Goal: Transaction & Acquisition: Purchase product/service

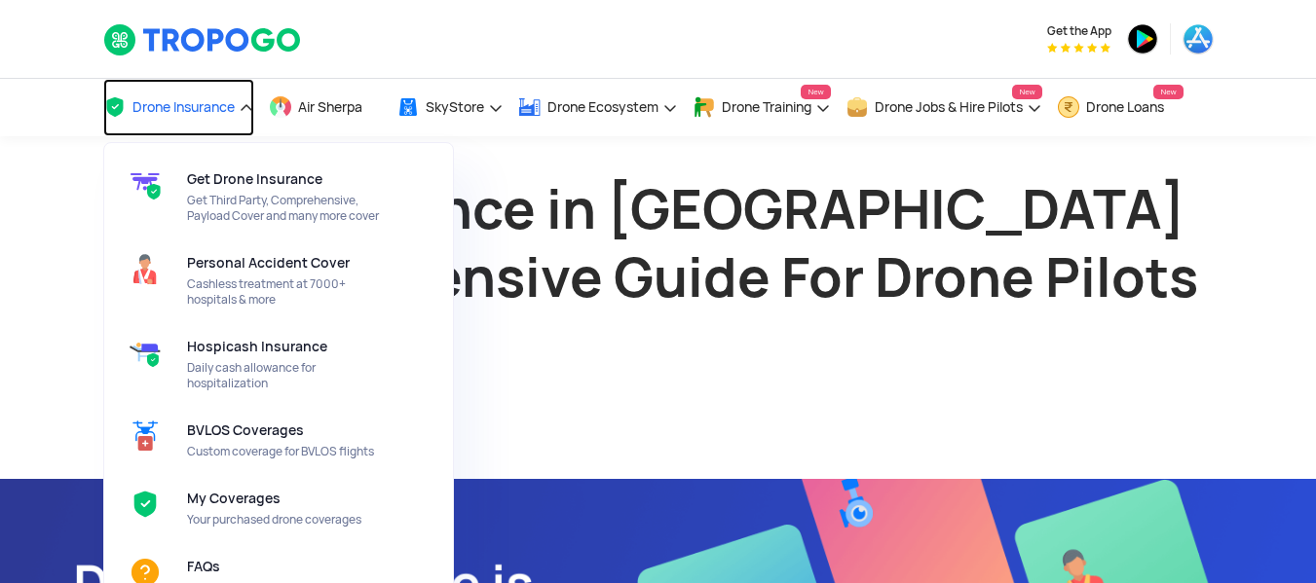
click at [185, 117] on link "Drone Insurance" at bounding box center [178, 107] width 151 height 57
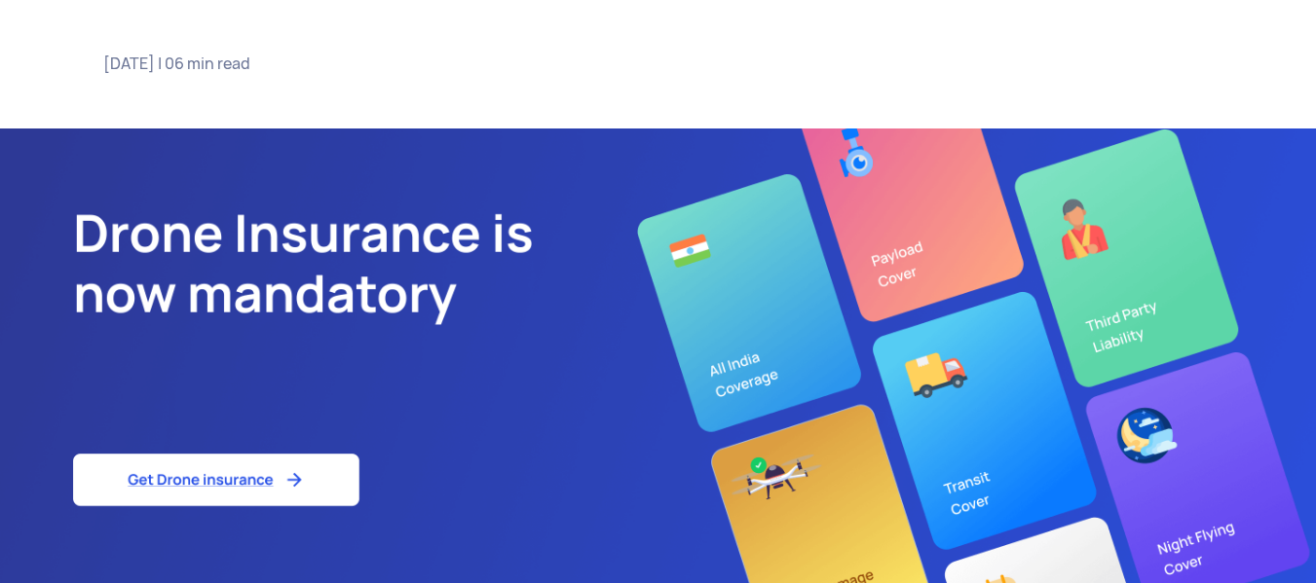
scroll to position [390, 0]
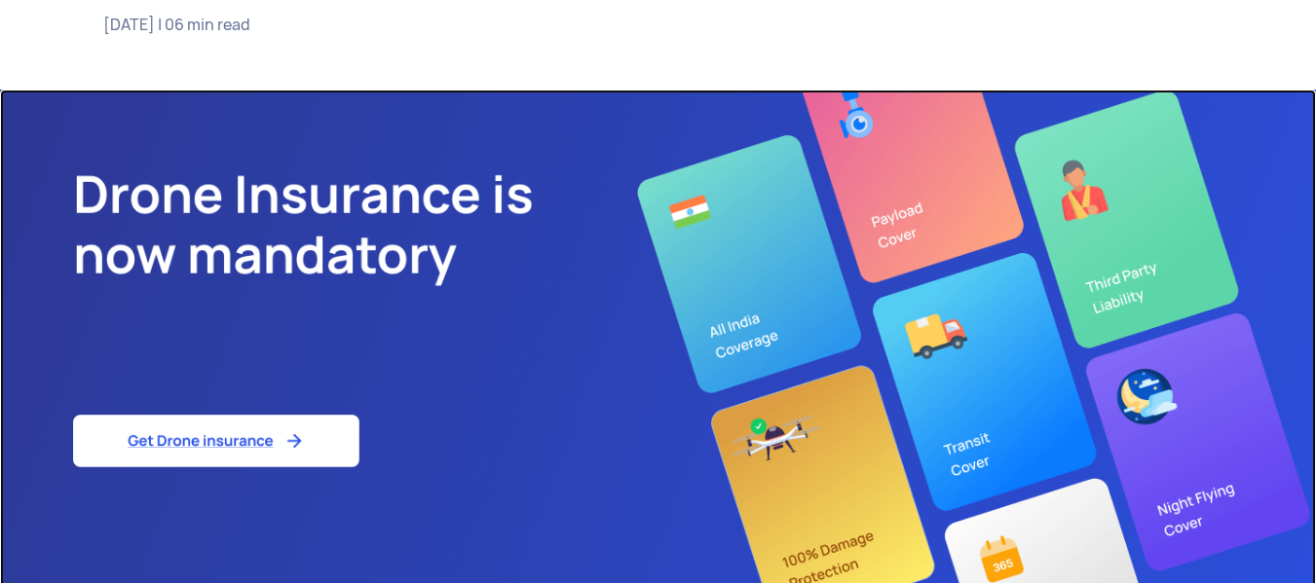
click at [184, 431] on img at bounding box center [658, 343] width 1316 height 506
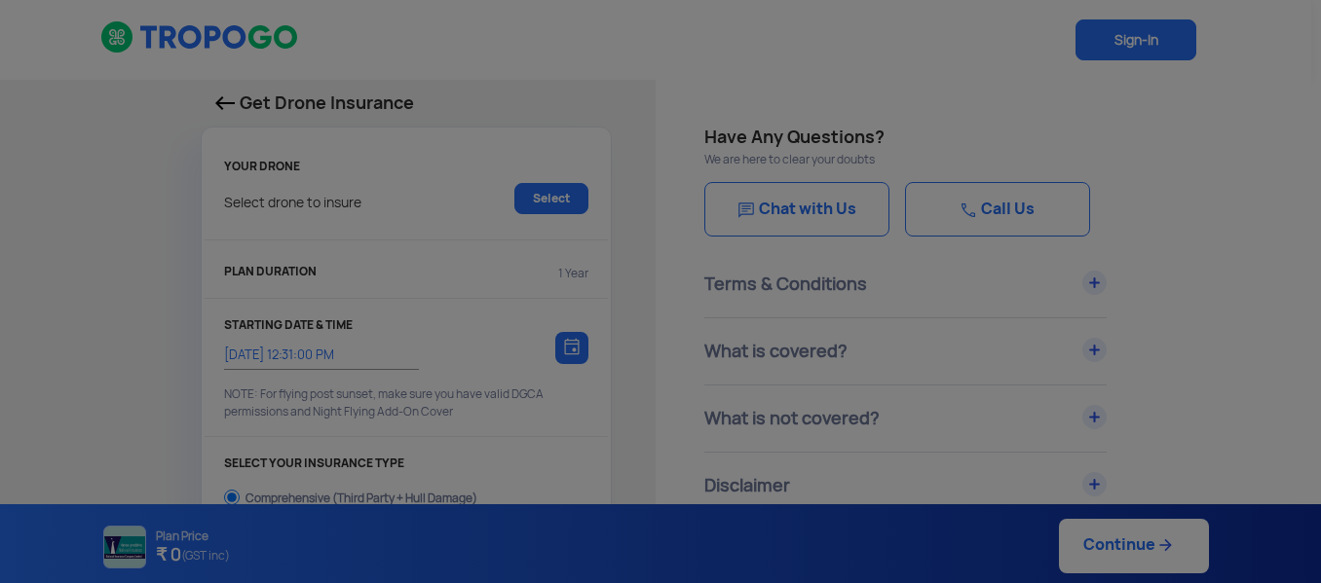
select select "1000000"
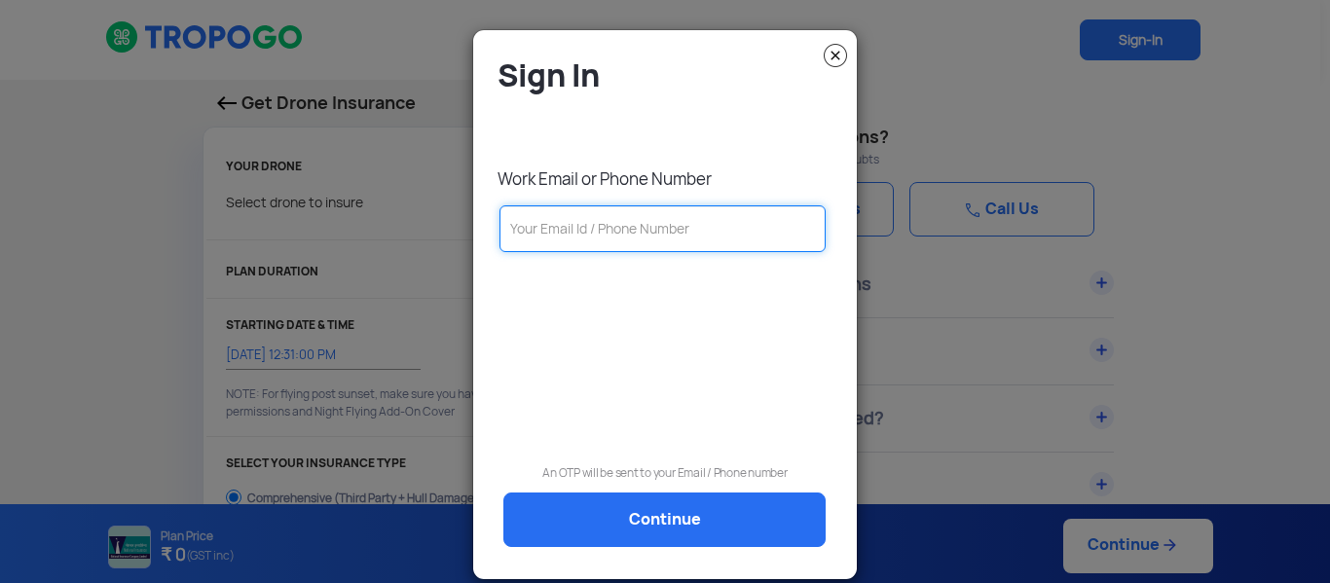
click at [590, 230] on input "text" at bounding box center [663, 228] width 326 height 47
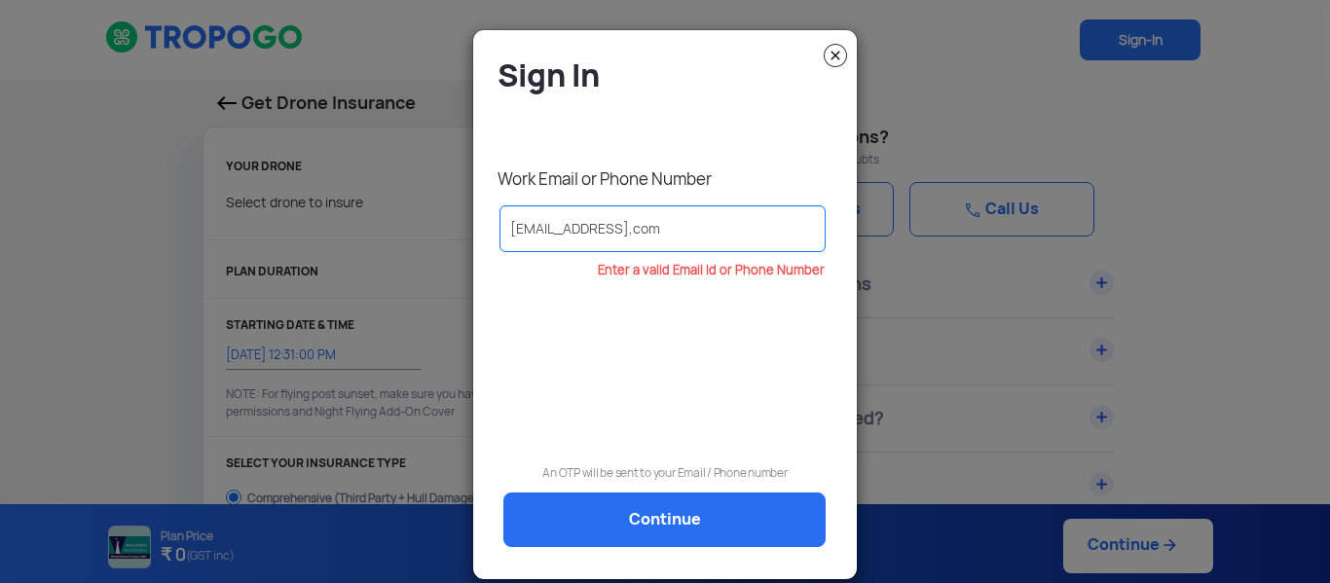
click at [764, 377] on div "Enter a valid Email Id or Phone Number" at bounding box center [665, 339] width 354 height 151
click at [647, 522] on div "Sign In Work Email or Phone Number acc.morai13@gmail,com Enter a valid Email Id…" at bounding box center [665, 313] width 354 height 514
click at [615, 222] on input "acc.morai13@gmail,com" at bounding box center [663, 228] width 326 height 47
click at [709, 222] on input "acc.morai13@gmail,com" at bounding box center [663, 228] width 326 height 47
type input "a"
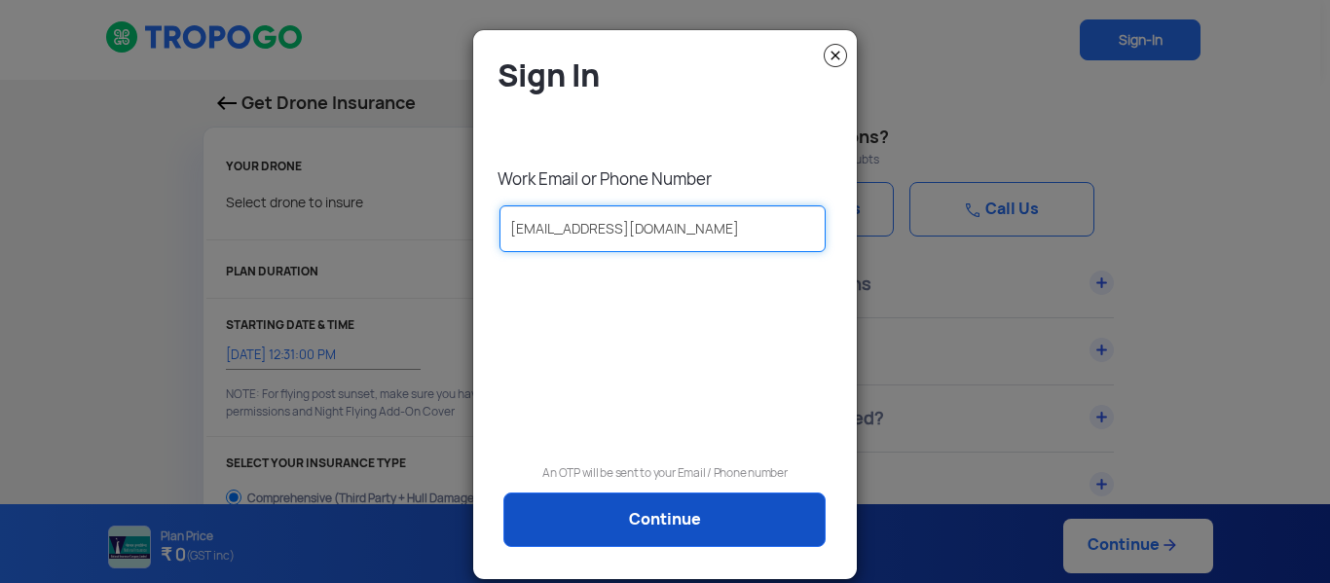
type input "acc.morai13@gmail.com"
click at [634, 514] on link "Continue" at bounding box center [664, 520] width 322 height 55
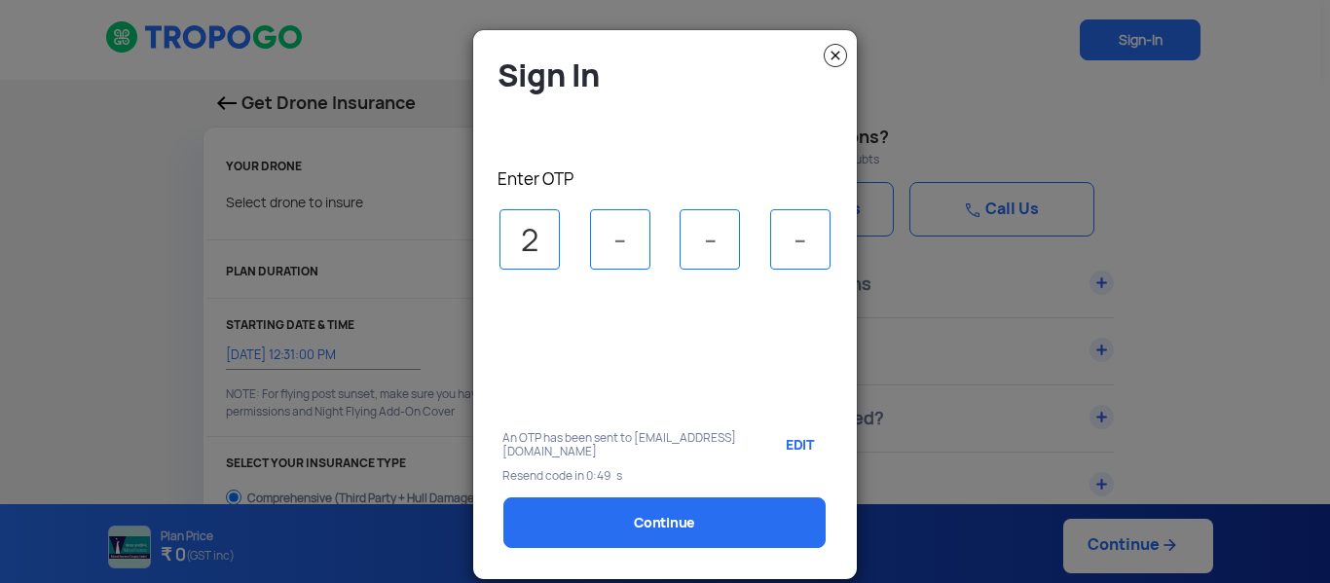
type input "2"
type input "7"
type input "3"
type input "5"
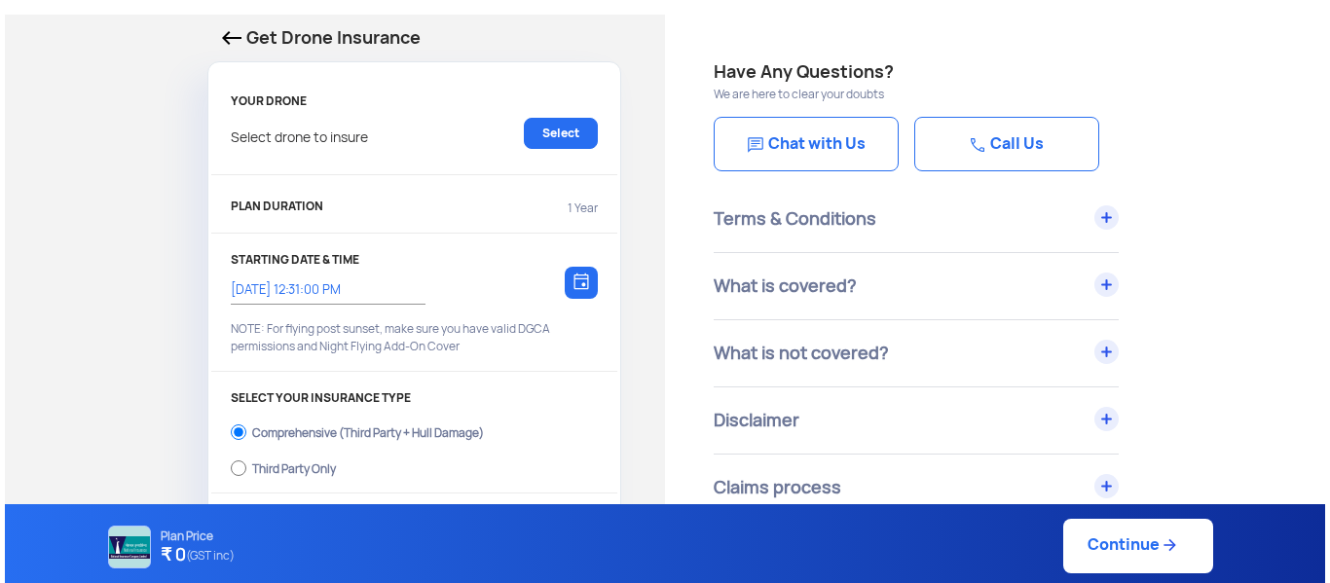
scroll to position [97, 0]
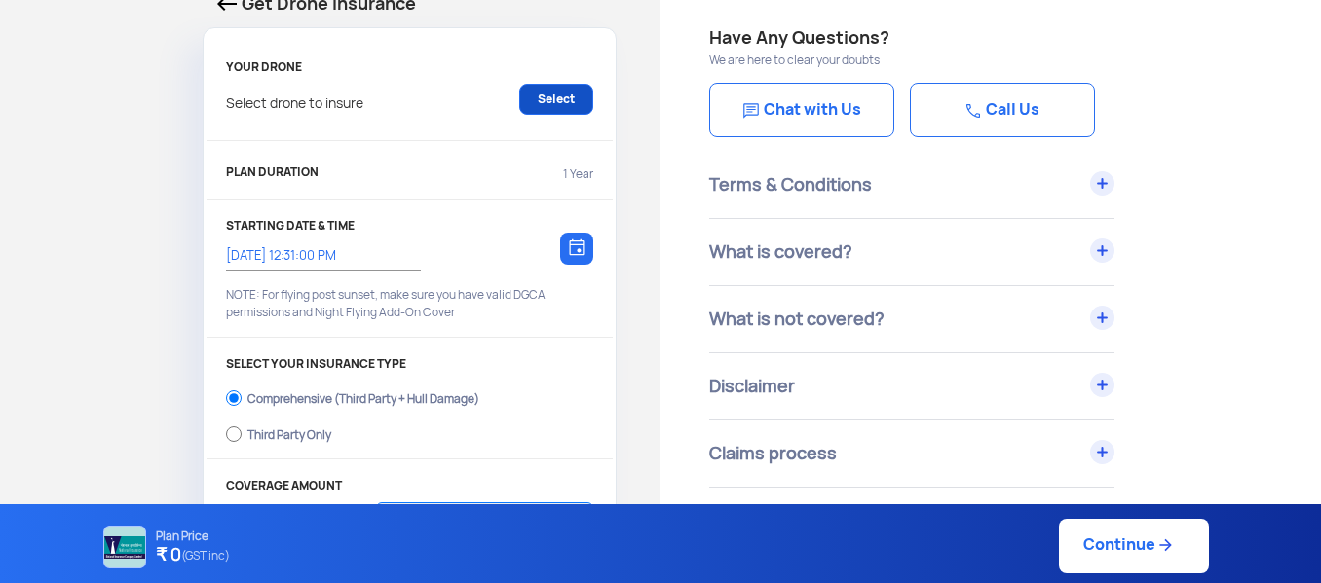
click at [568, 93] on link "Select" at bounding box center [556, 99] width 74 height 31
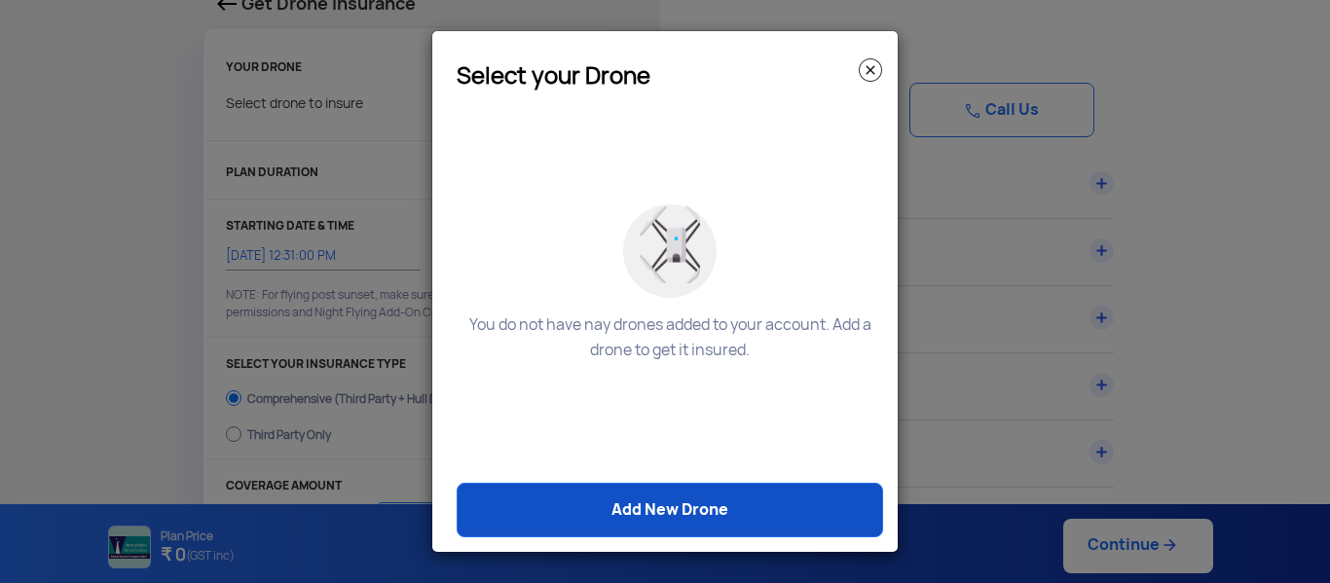
click at [689, 512] on link "Add New Drone" at bounding box center [670, 510] width 427 height 55
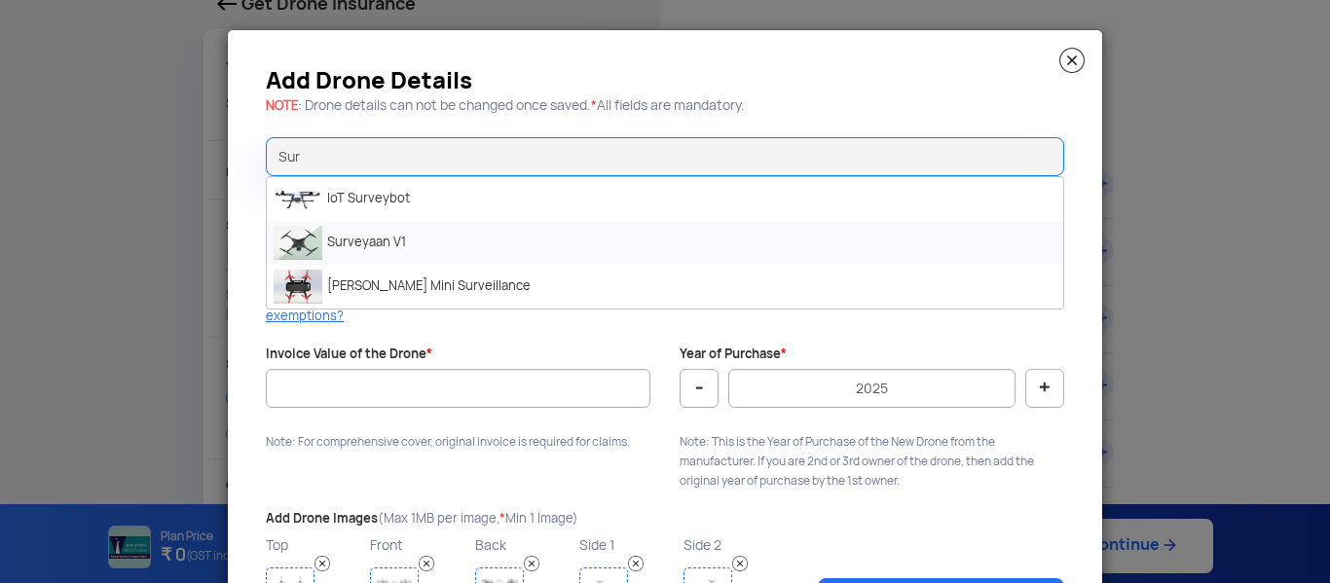
click at [416, 232] on li "Surveyaan V1" at bounding box center [665, 243] width 797 height 44
type input "Surveyaan V1"
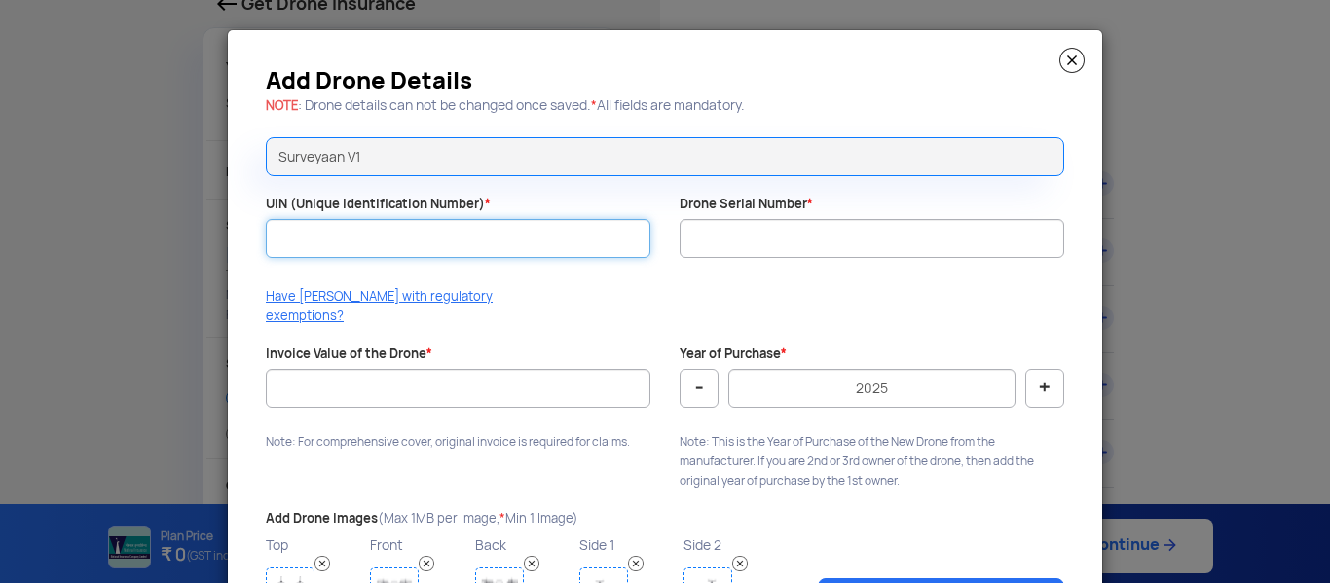
click at [486, 241] on input "UIN (Unique Identification Number) *" at bounding box center [458, 238] width 385 height 39
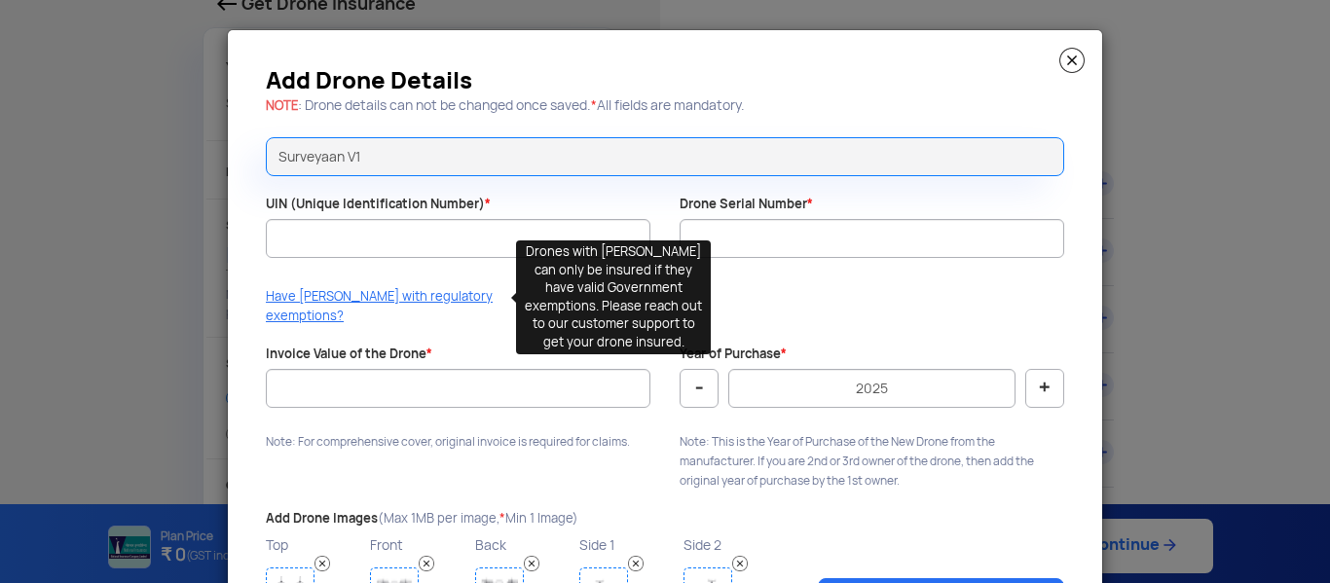
click at [356, 297] on p "Have DAN with regulatory exemptions?" at bounding box center [388, 306] width 245 height 39
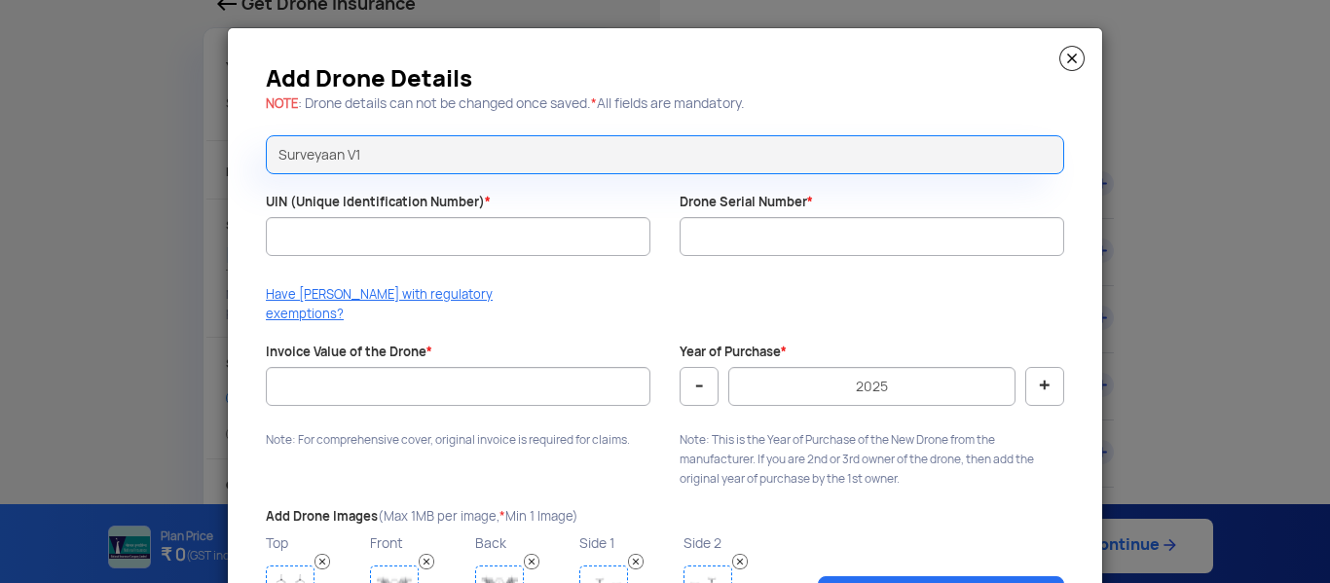
scroll to position [0, 0]
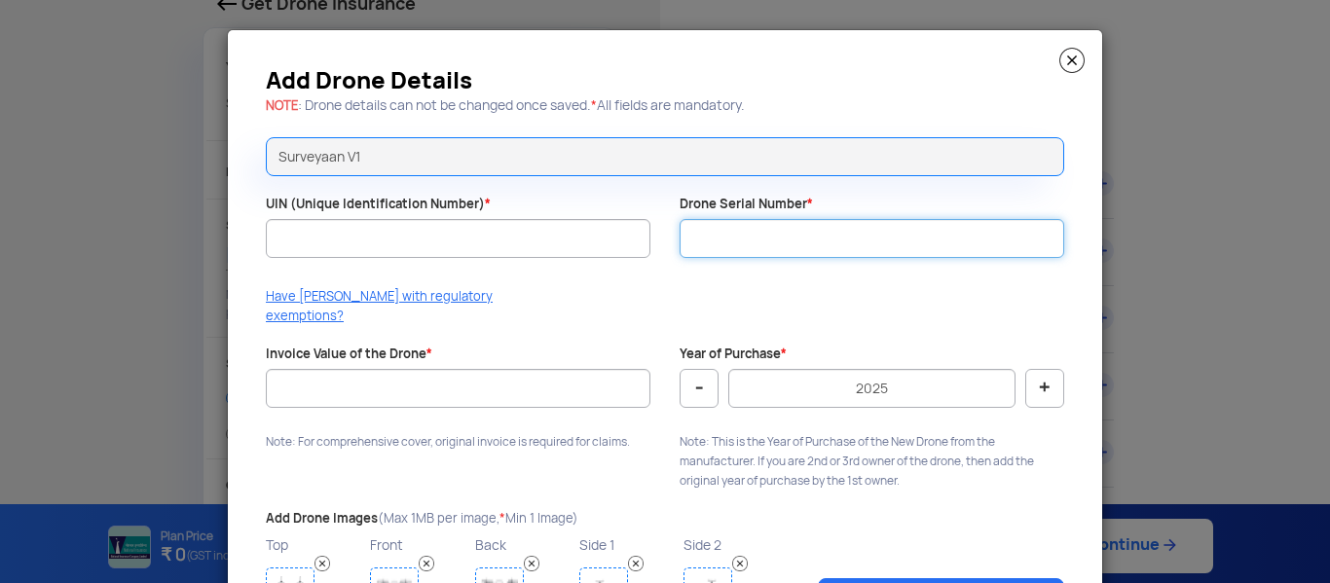
click at [765, 248] on input "Drone Serial Number *" at bounding box center [872, 238] width 385 height 39
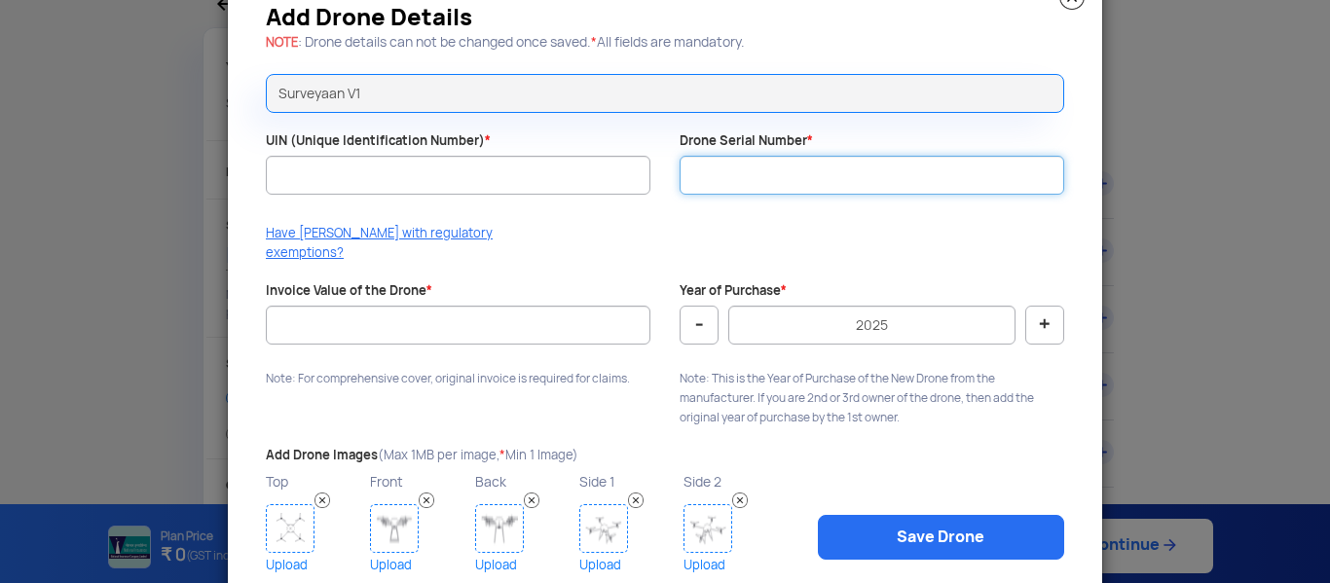
scroll to position [97, 0]
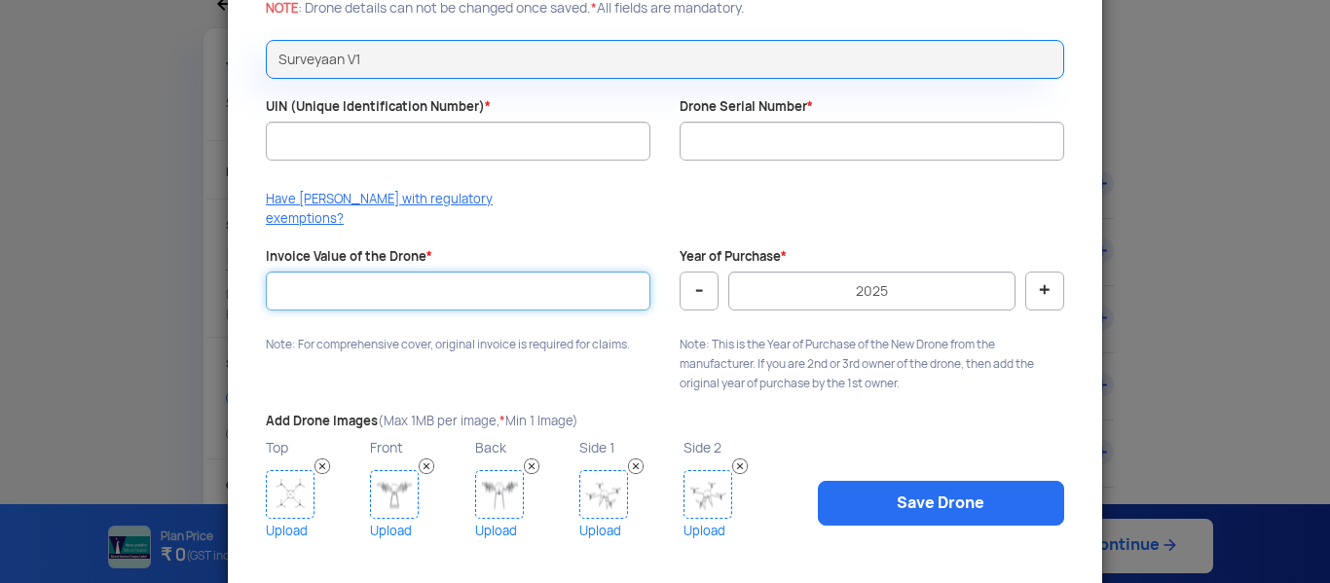
click at [440, 272] on input "Invoice Value of the Drone *" at bounding box center [458, 291] width 385 height 39
type input "635250"
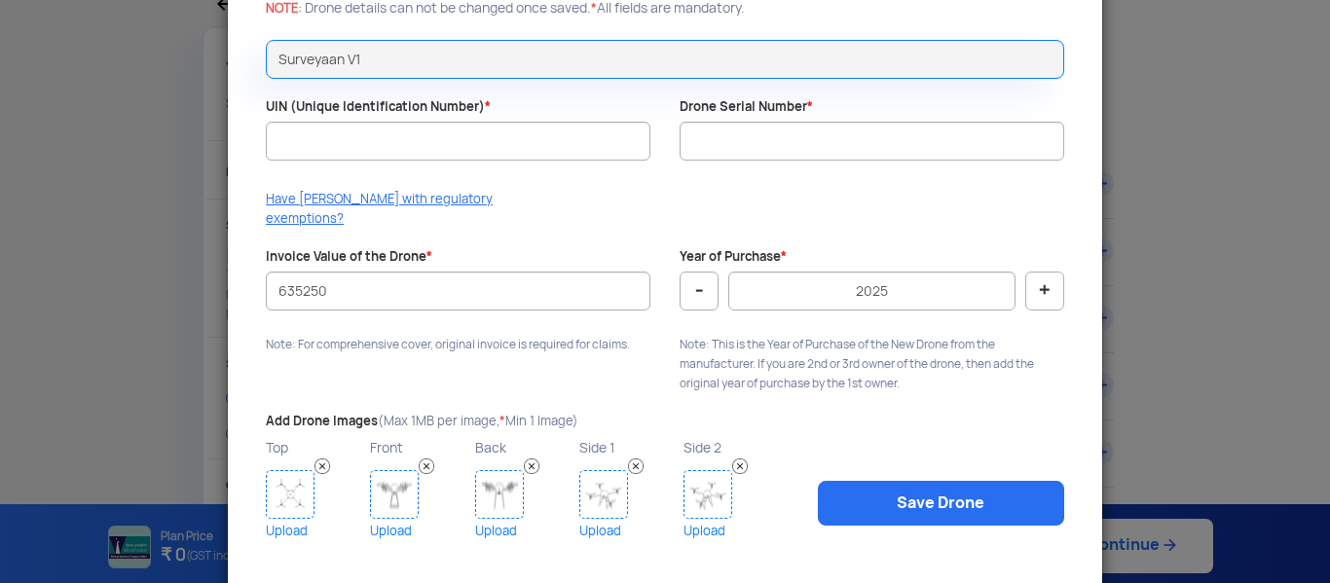
click at [902, 212] on div "Have DAN with regulatory exemptions?" at bounding box center [665, 214] width 828 height 49
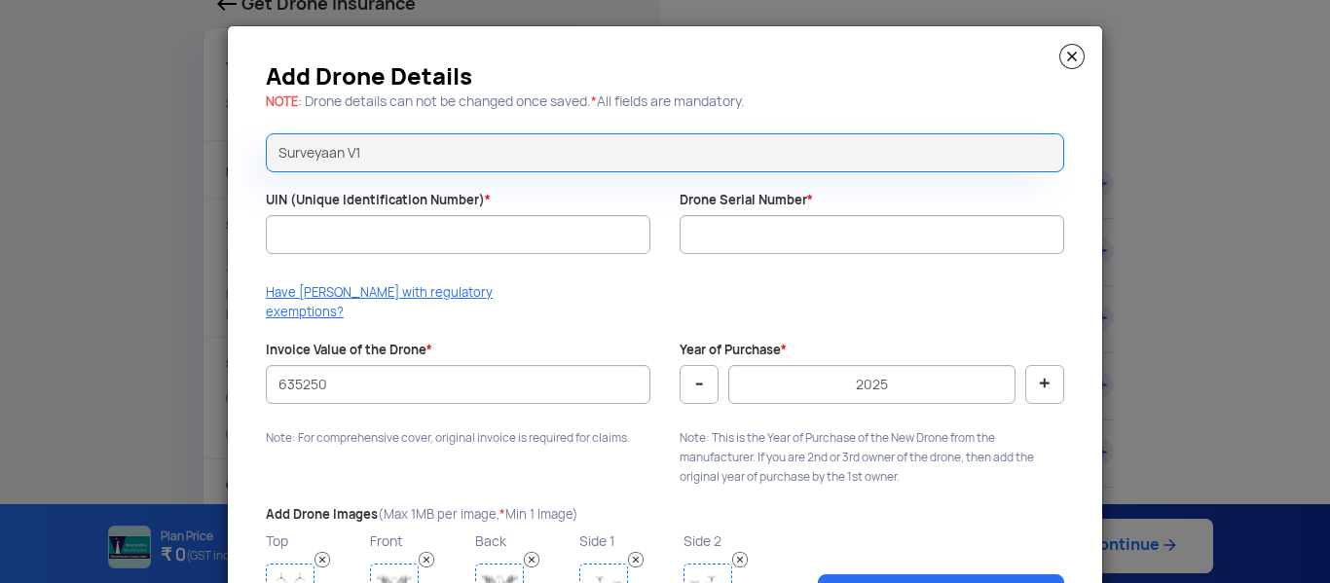
scroll to position [0, 0]
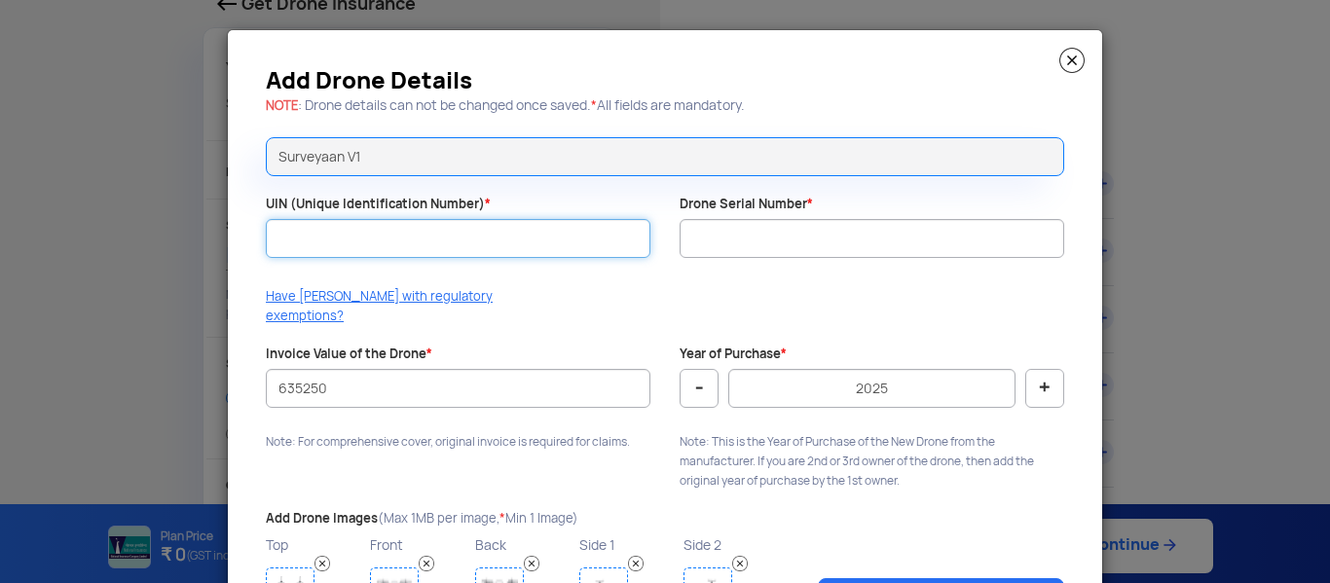
click at [467, 232] on input "UIN (Unique Identification Number) *" at bounding box center [458, 238] width 385 height 39
type input "UA00S07M0TC"
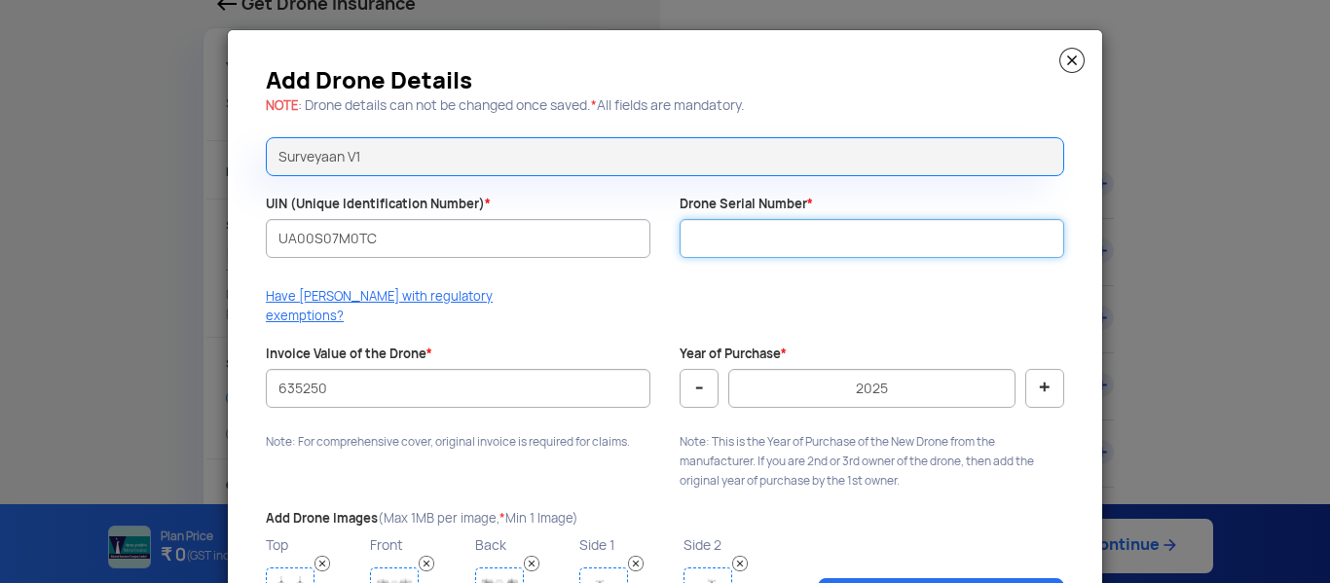
click at [790, 241] on input "Drone Serial Number *" at bounding box center [872, 238] width 385 height 39
type input "SV12803154"
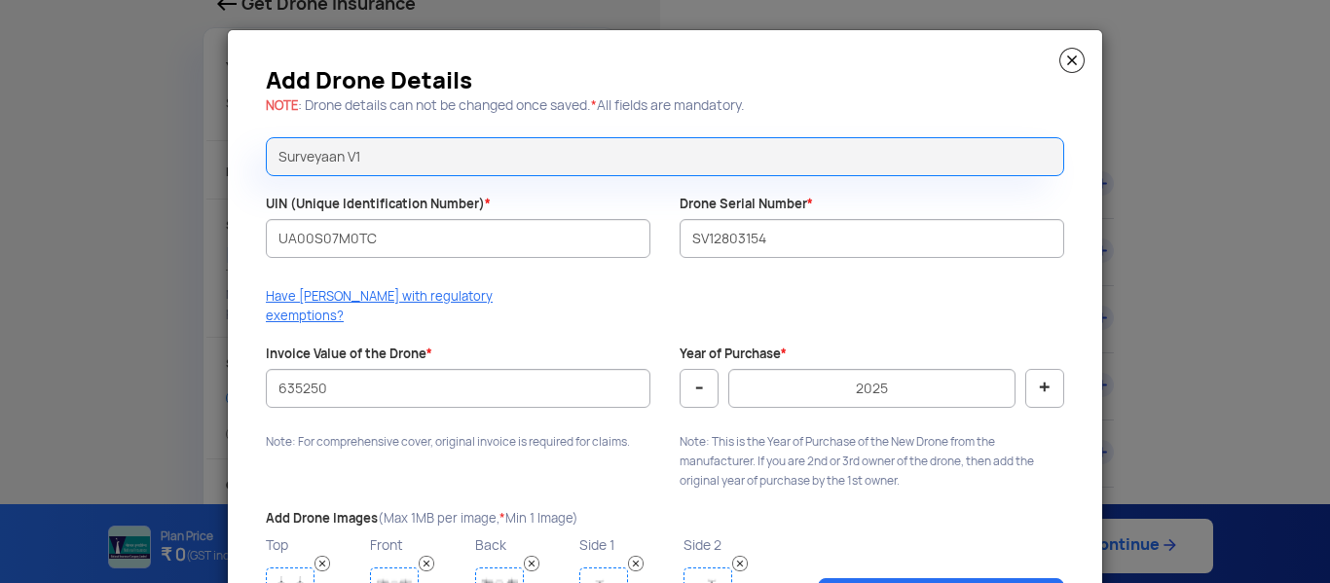
click at [845, 291] on div "Have DAN with regulatory exemptions?" at bounding box center [665, 311] width 828 height 49
click at [846, 291] on div "Have DAN with regulatory exemptions?" at bounding box center [665, 311] width 828 height 49
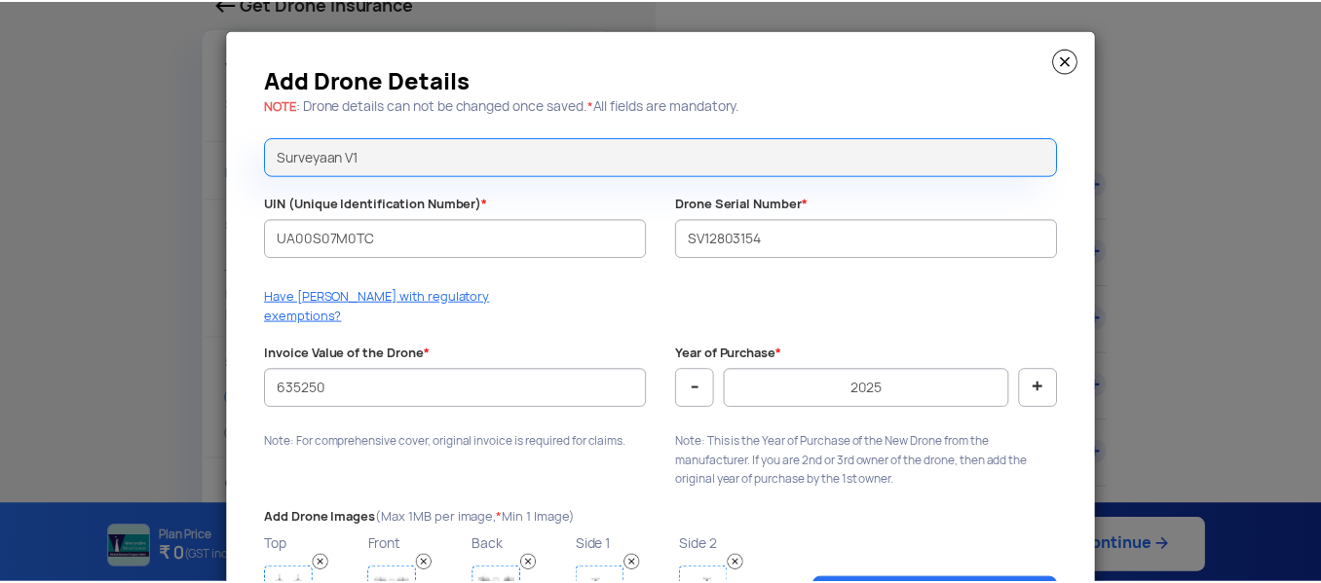
scroll to position [112, 0]
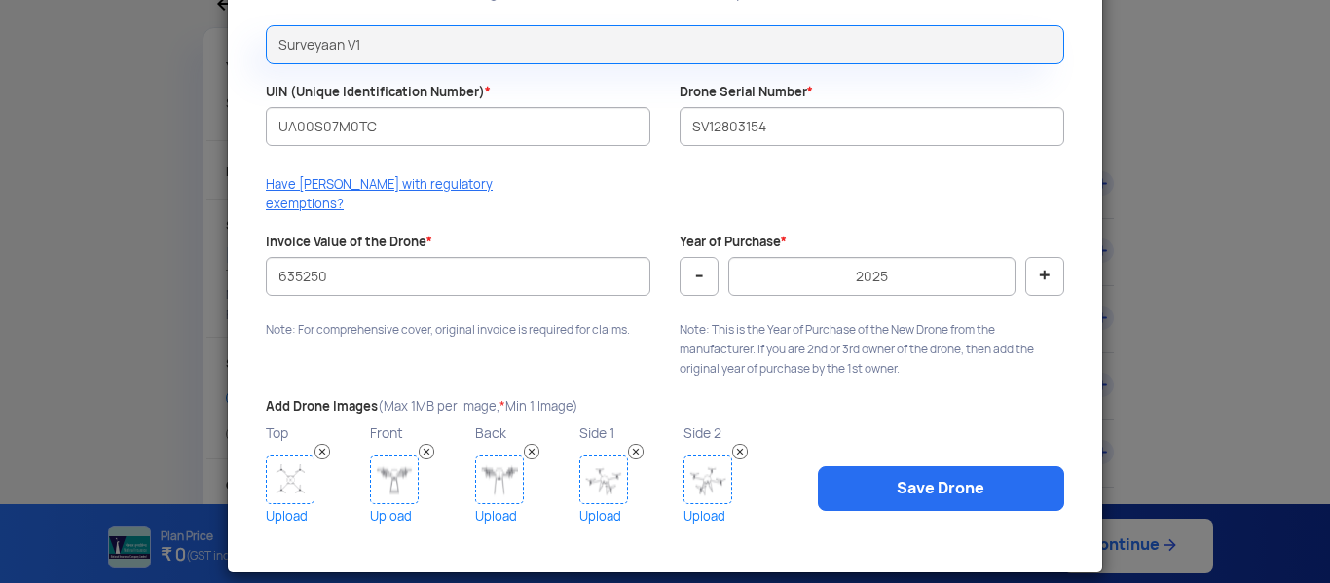
click at [286, 469] on img at bounding box center [290, 480] width 49 height 49
click at [298, 460] on img at bounding box center [290, 480] width 49 height 49
click at [296, 478] on img at bounding box center [290, 480] width 49 height 49
click at [394, 504] on link "Upload" at bounding box center [419, 516] width 99 height 24
click at [492, 504] on link "Upload" at bounding box center [524, 516] width 99 height 24
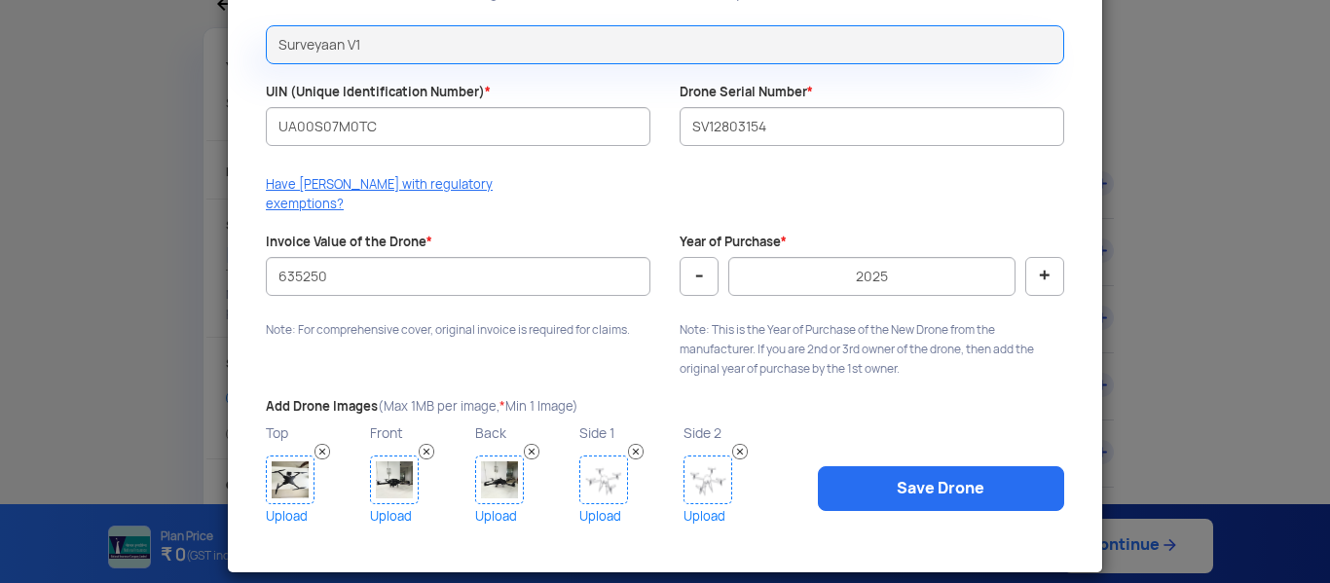
click at [597, 473] on img at bounding box center [603, 480] width 49 height 49
click at [718, 476] on img at bounding box center [708, 480] width 49 height 49
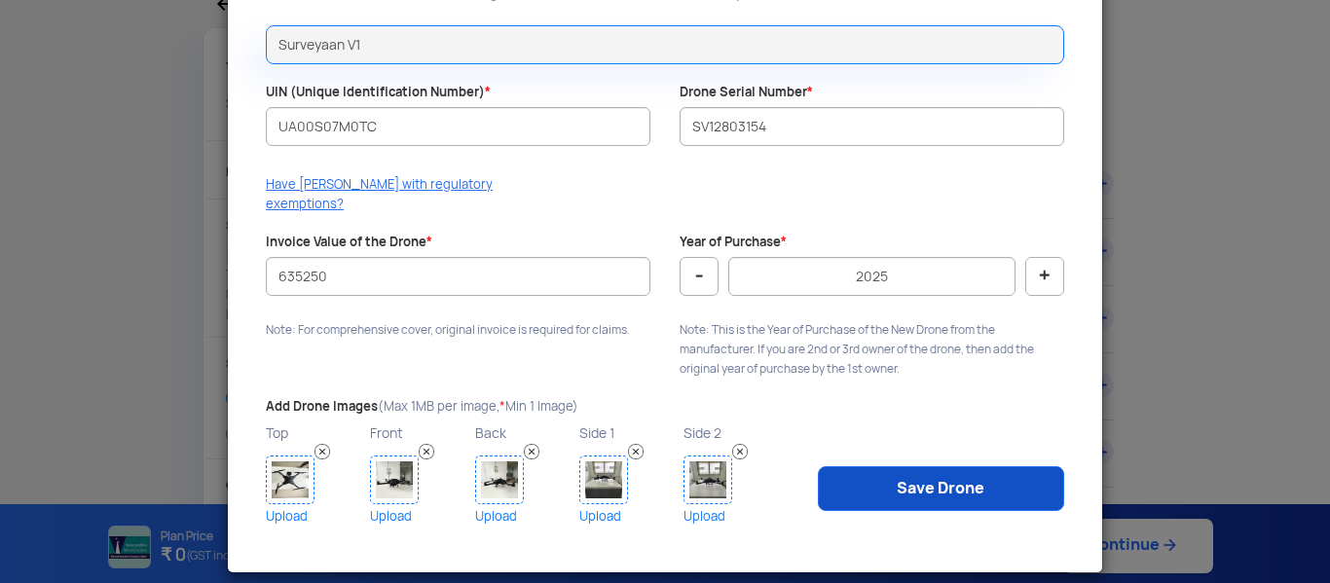
click at [930, 466] on link "Save Drone" at bounding box center [941, 488] width 246 height 45
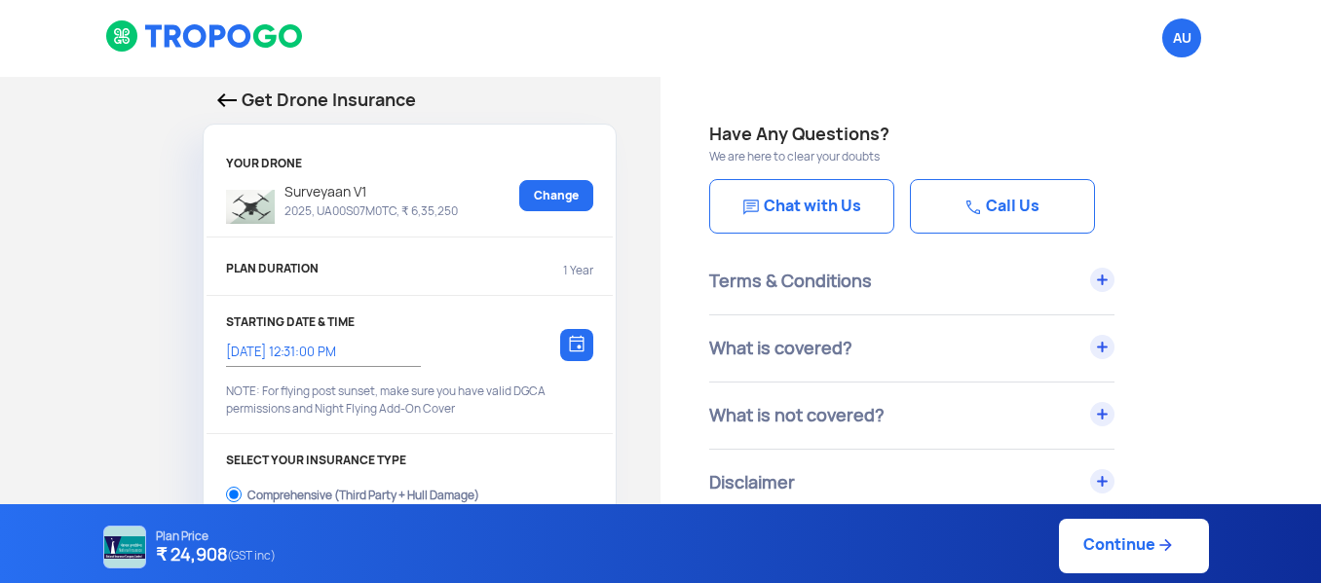
scroll to position [0, 0]
drag, startPoint x: 44, startPoint y: 1, endPoint x: 565, endPoint y: 25, distance: 521.6
click at [565, 25] on div "AU Logout" at bounding box center [850, 39] width 760 height 78
click at [1180, 36] on span "AU Logout" at bounding box center [1181, 38] width 39 height 39
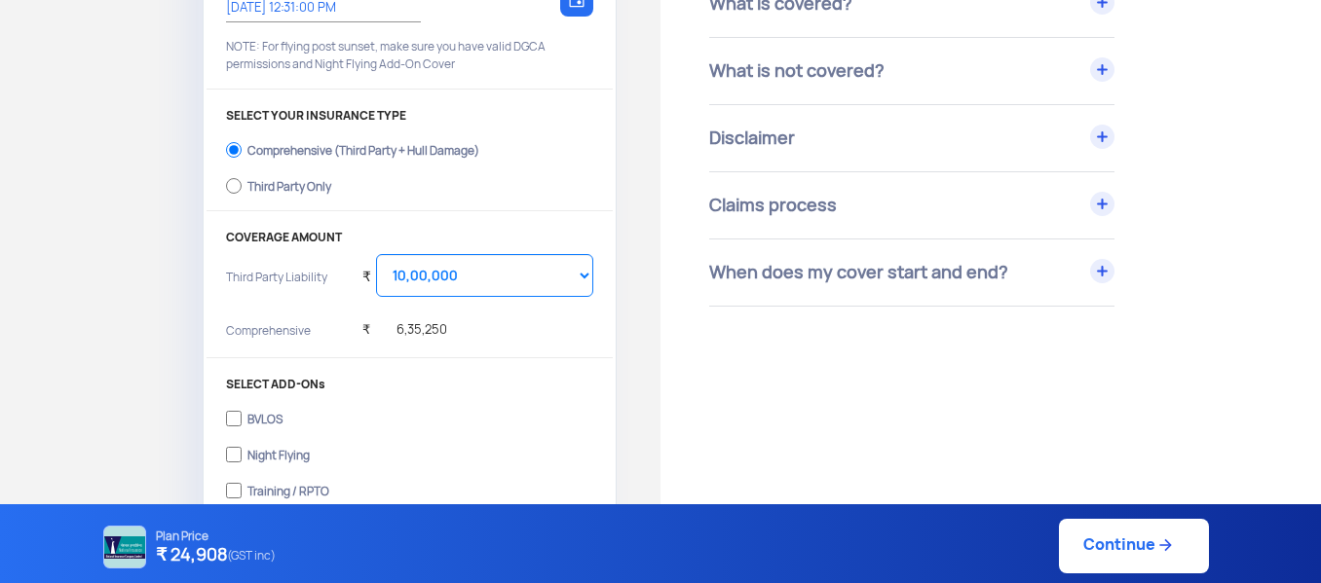
scroll to position [390, 0]
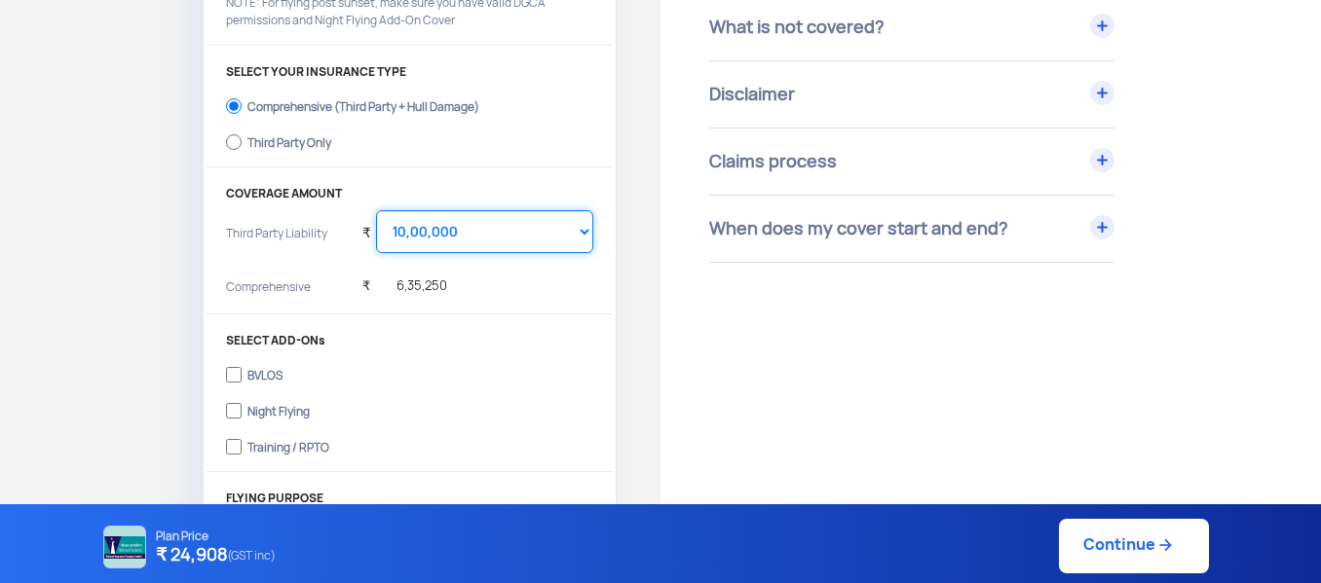
click at [584, 231] on select "Select Amount 10,00,000 15,00,000 20,00,000" at bounding box center [484, 231] width 217 height 43
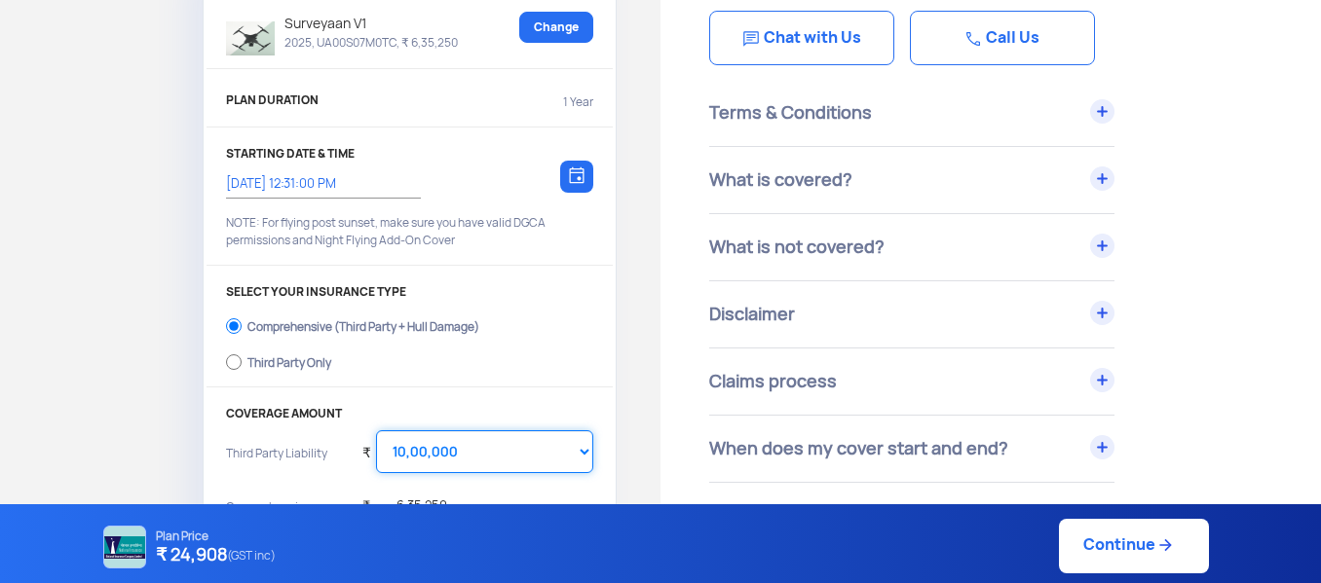
scroll to position [195, 0]
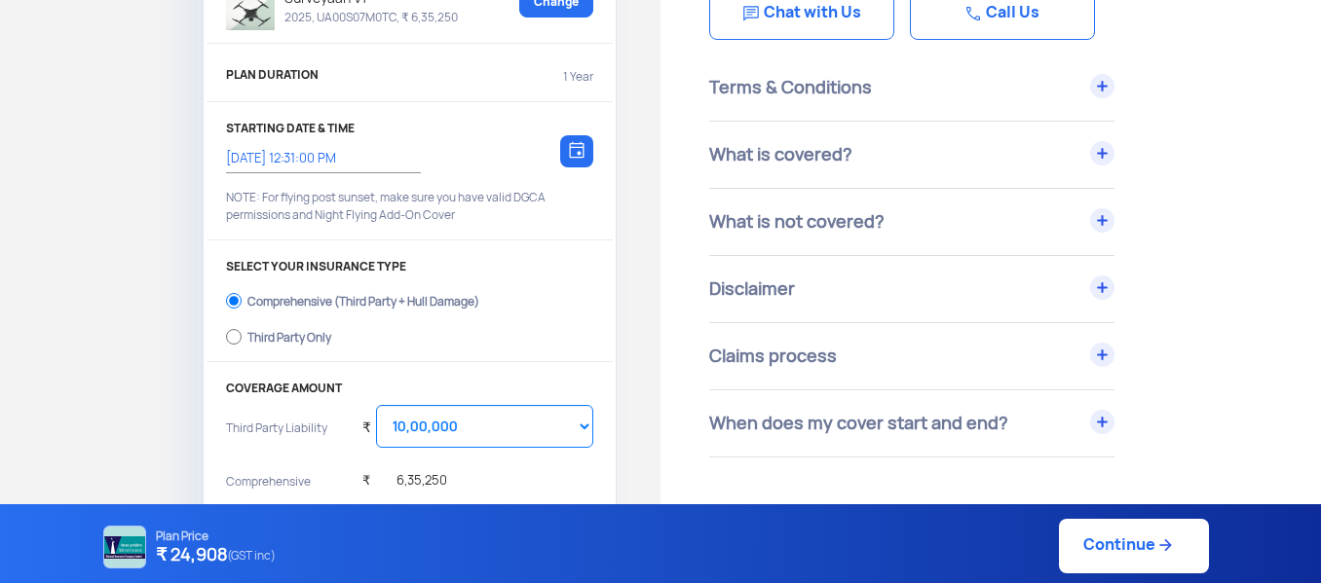
click at [1090, 145] on div "What is covered?" at bounding box center [911, 155] width 405 height 66
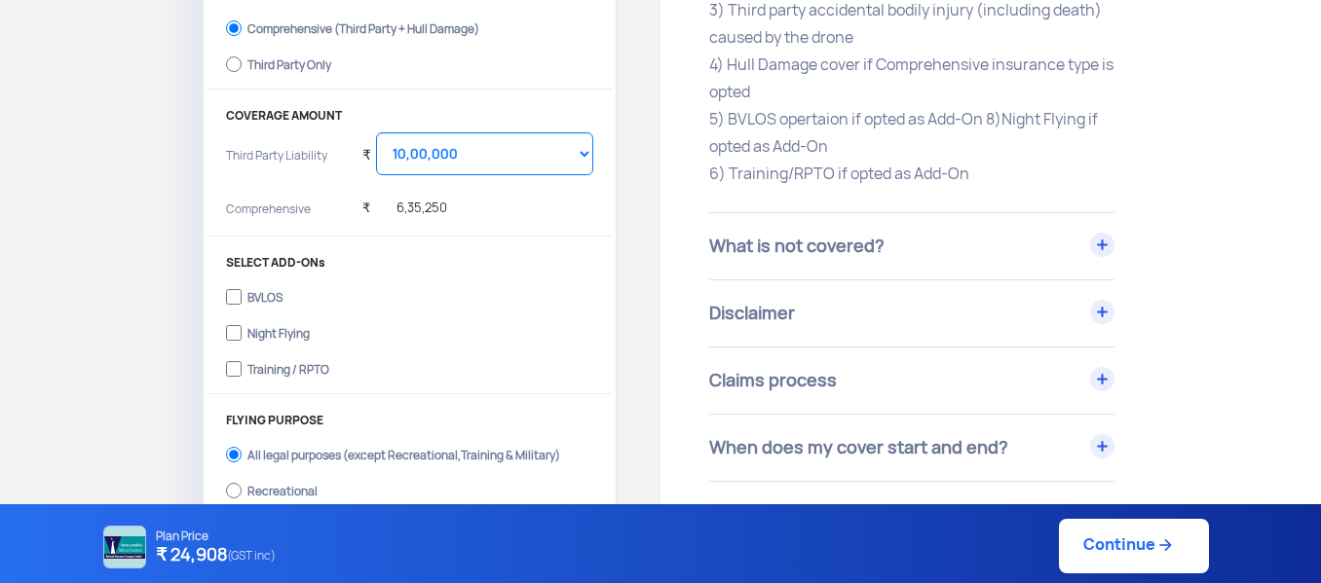
scroll to position [487, 0]
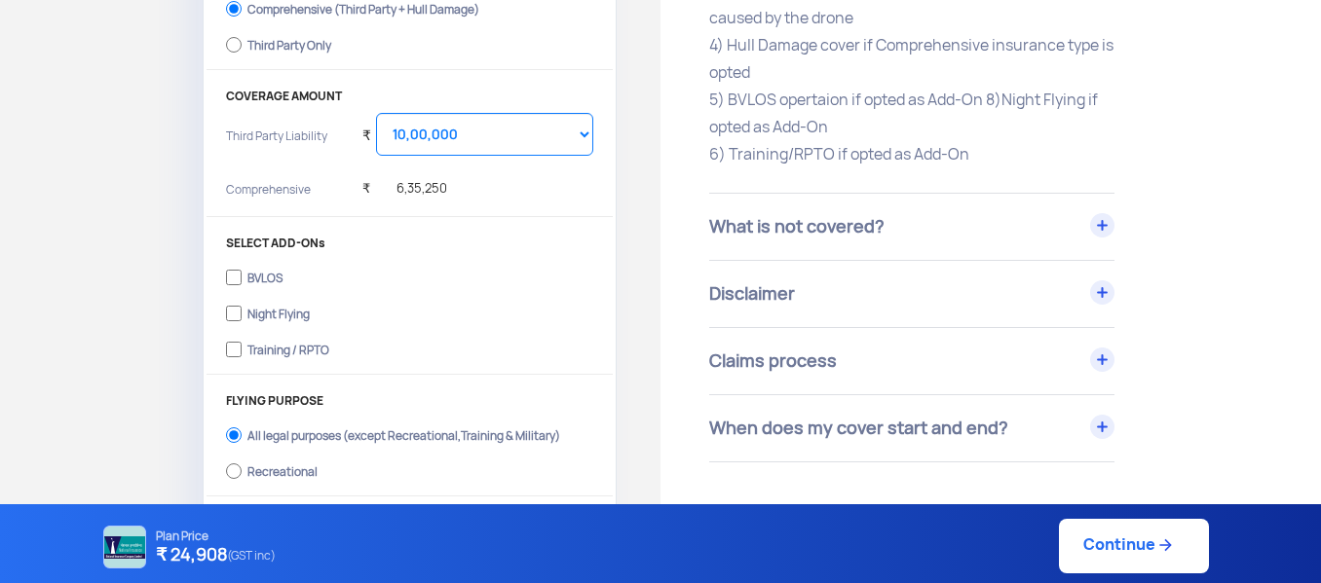
click at [1112, 219] on div "What is not covered?" at bounding box center [911, 227] width 405 height 66
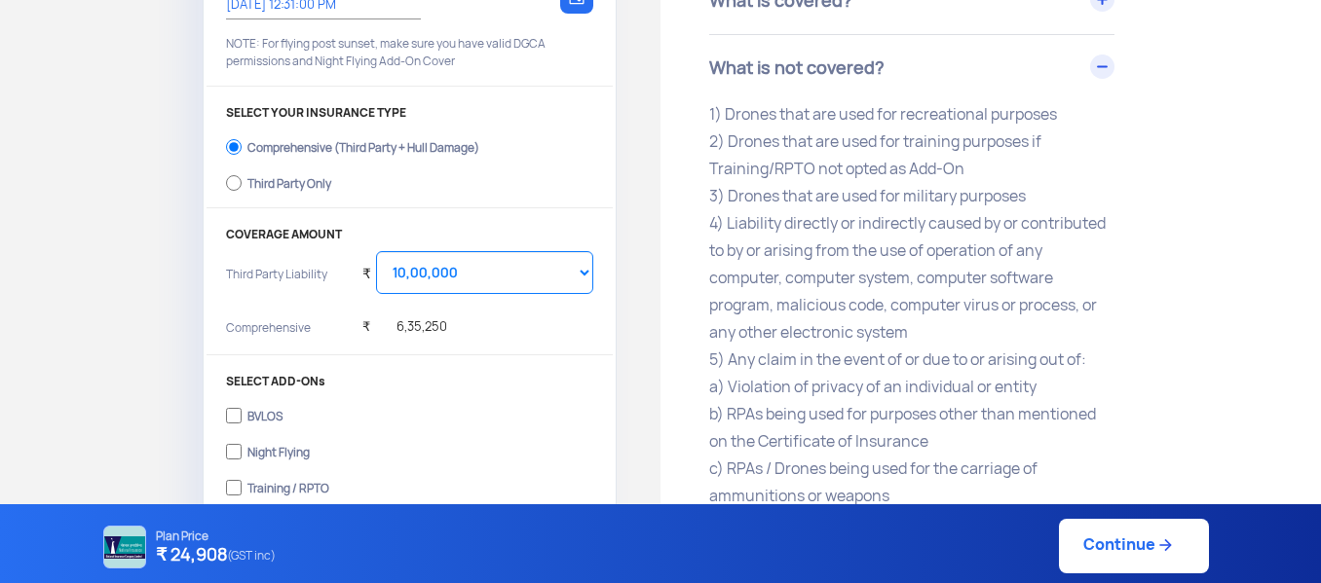
scroll to position [195, 0]
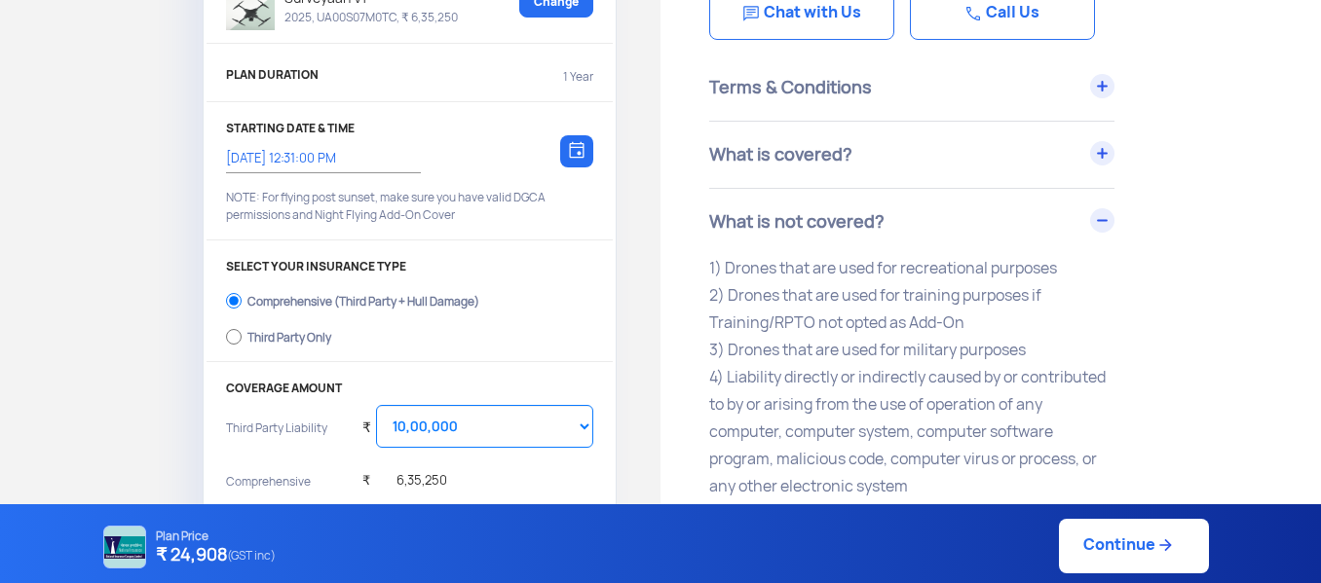
click at [1105, 219] on div "What is not covered?" at bounding box center [911, 222] width 405 height 66
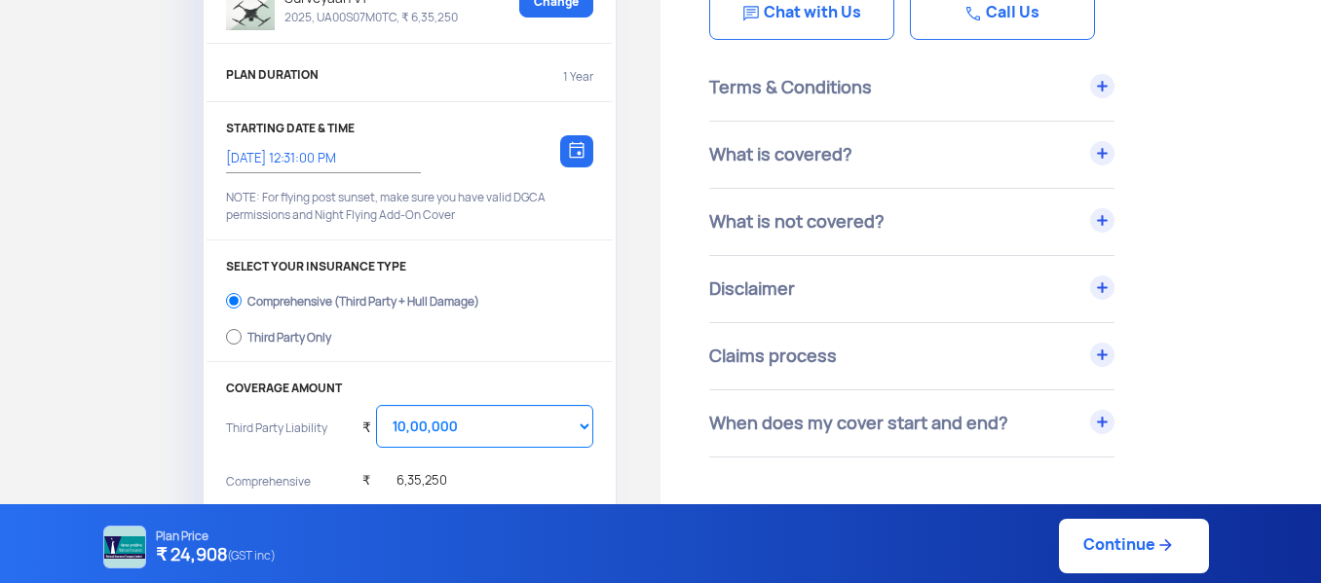
click at [1084, 276] on div "Disclaimer" at bounding box center [911, 289] width 405 height 66
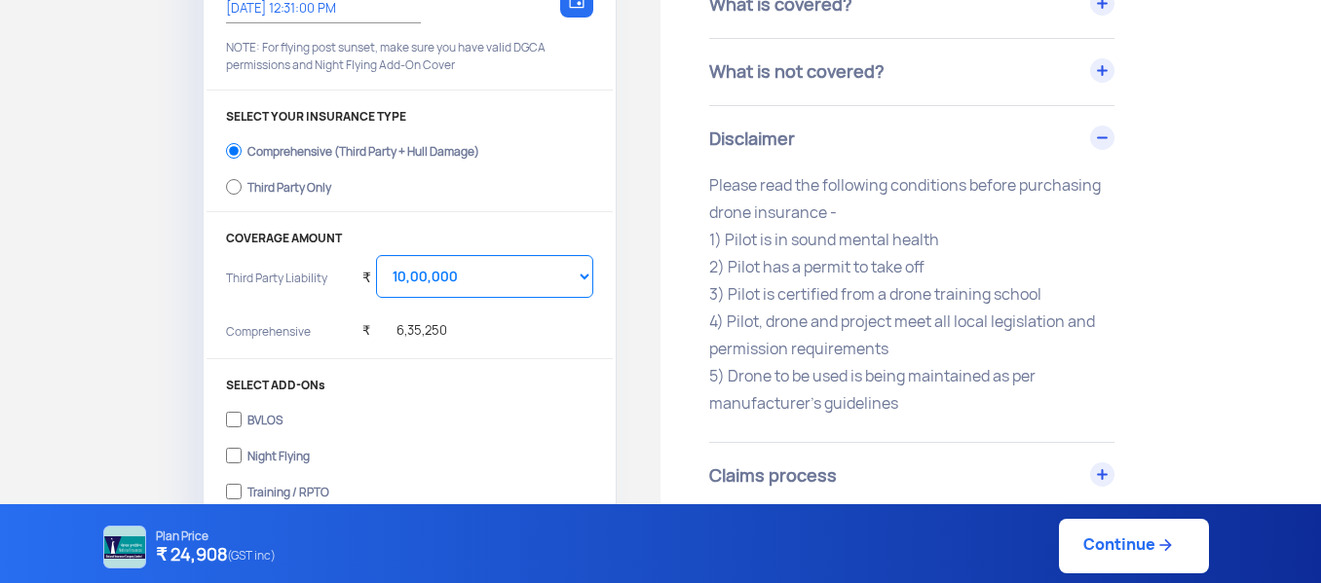
scroll to position [390, 0]
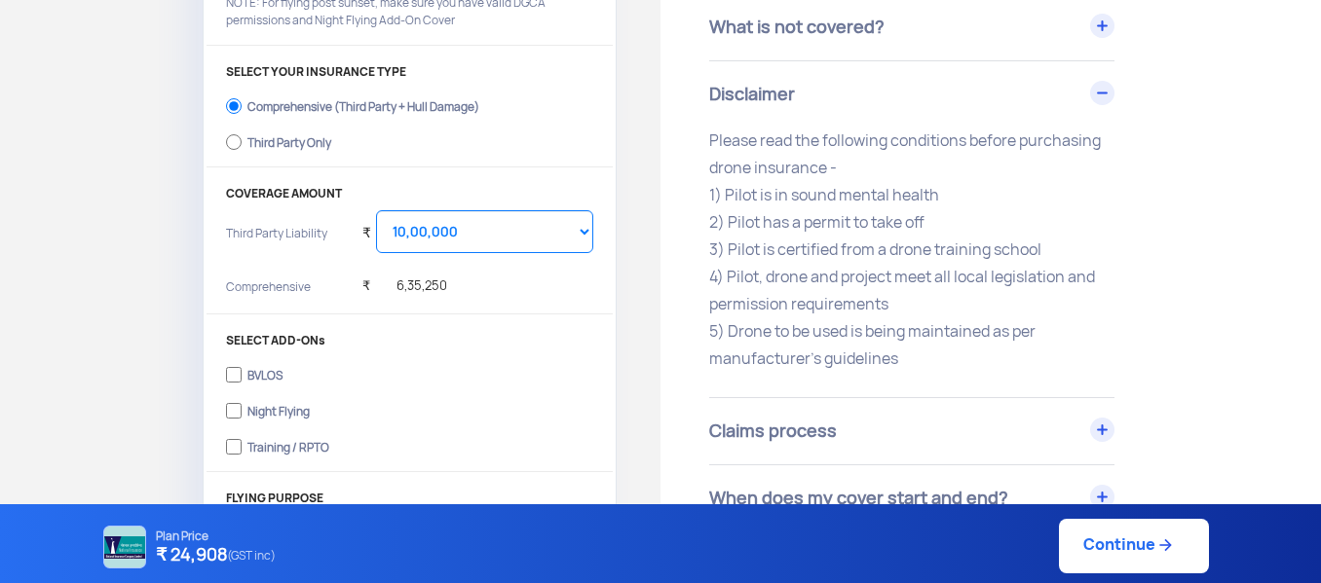
click at [1088, 89] on div "Disclaimer" at bounding box center [911, 94] width 405 height 66
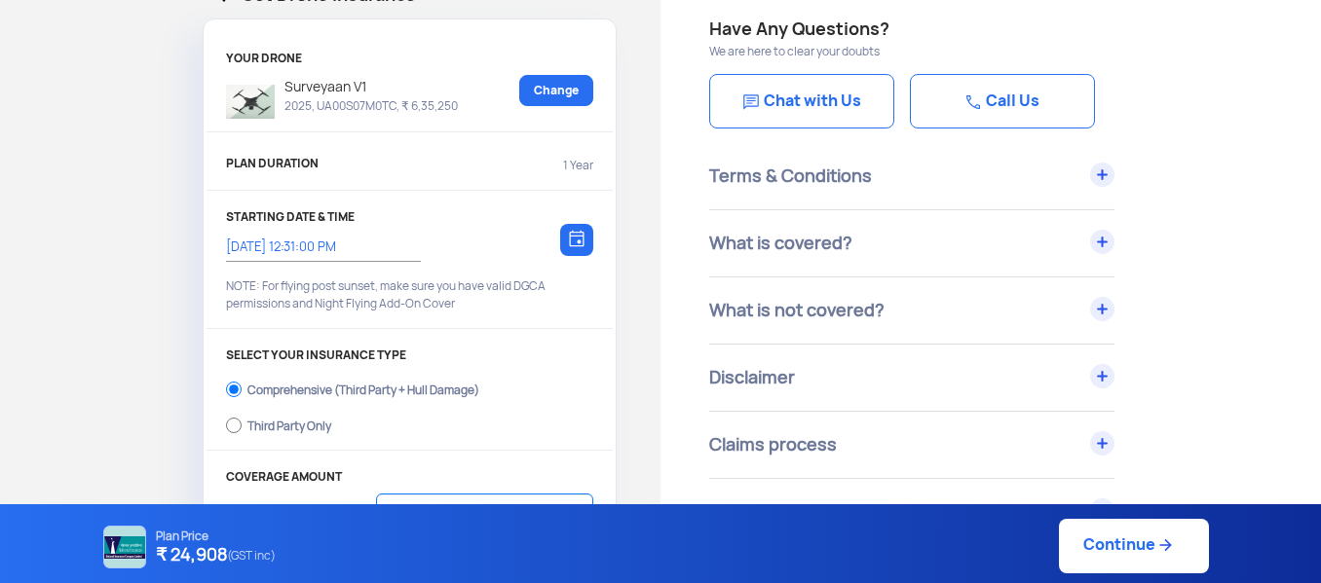
scroll to position [97, 0]
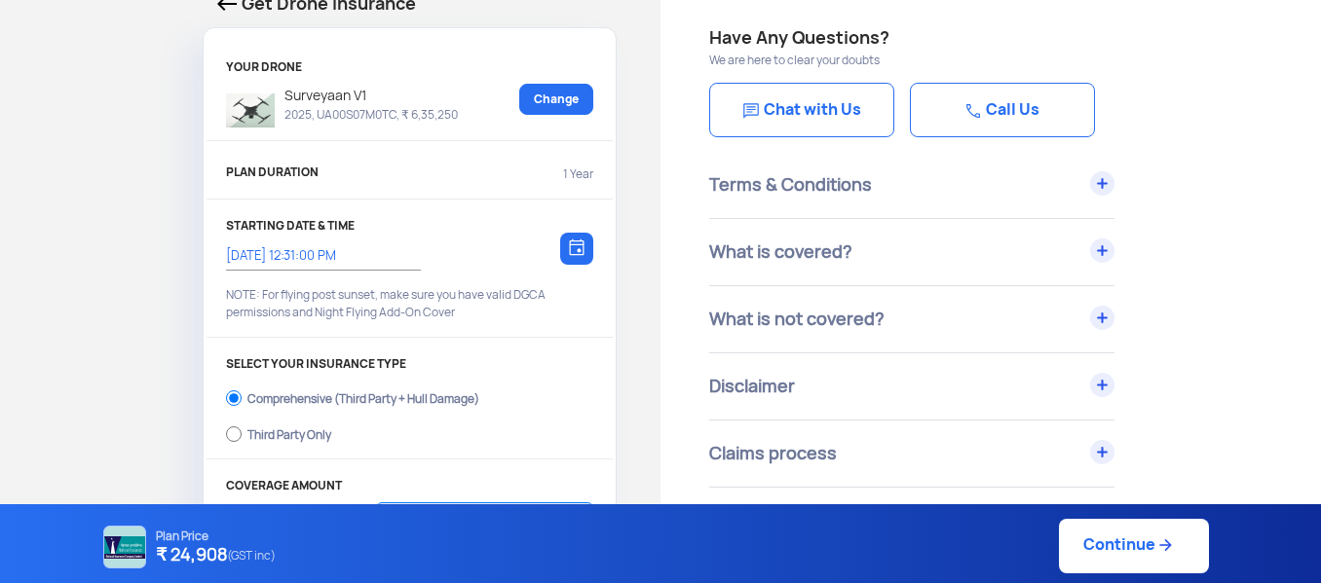
click at [1090, 257] on div "What is covered?" at bounding box center [911, 252] width 405 height 66
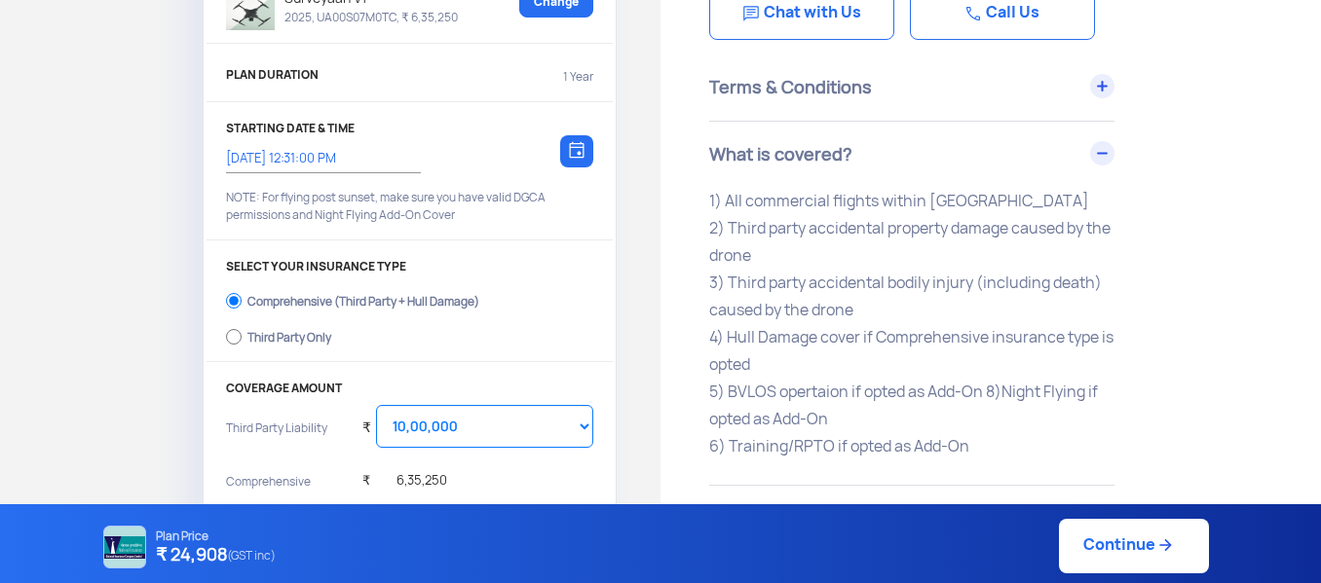
scroll to position [292, 0]
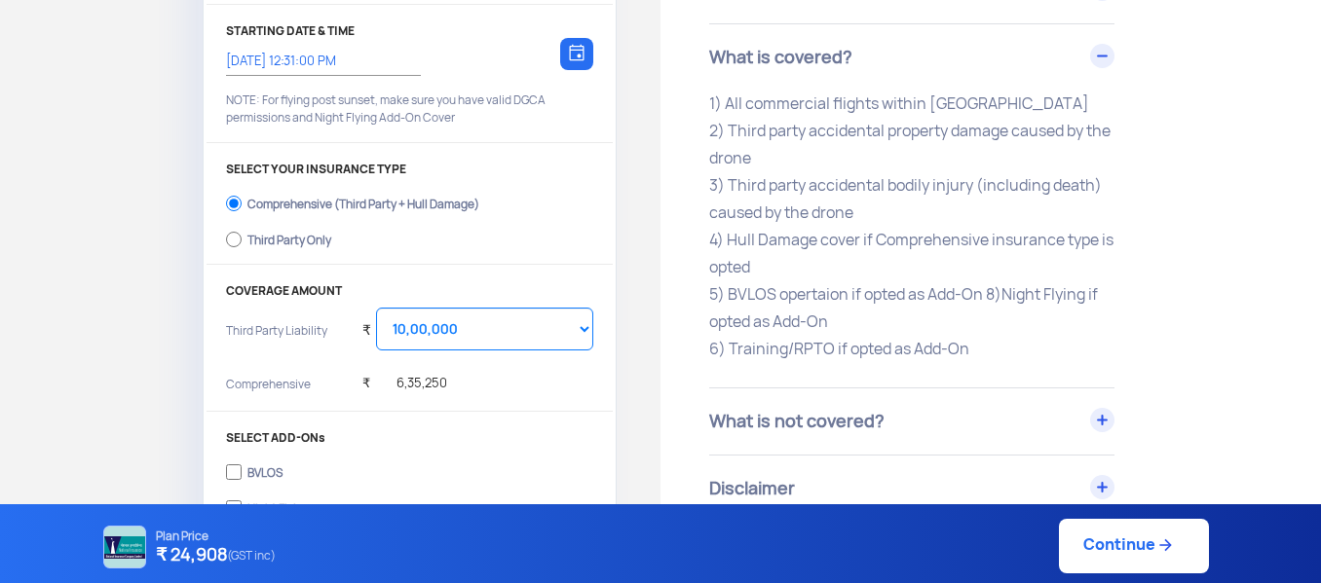
click at [1099, 60] on div "What is covered?" at bounding box center [911, 57] width 405 height 66
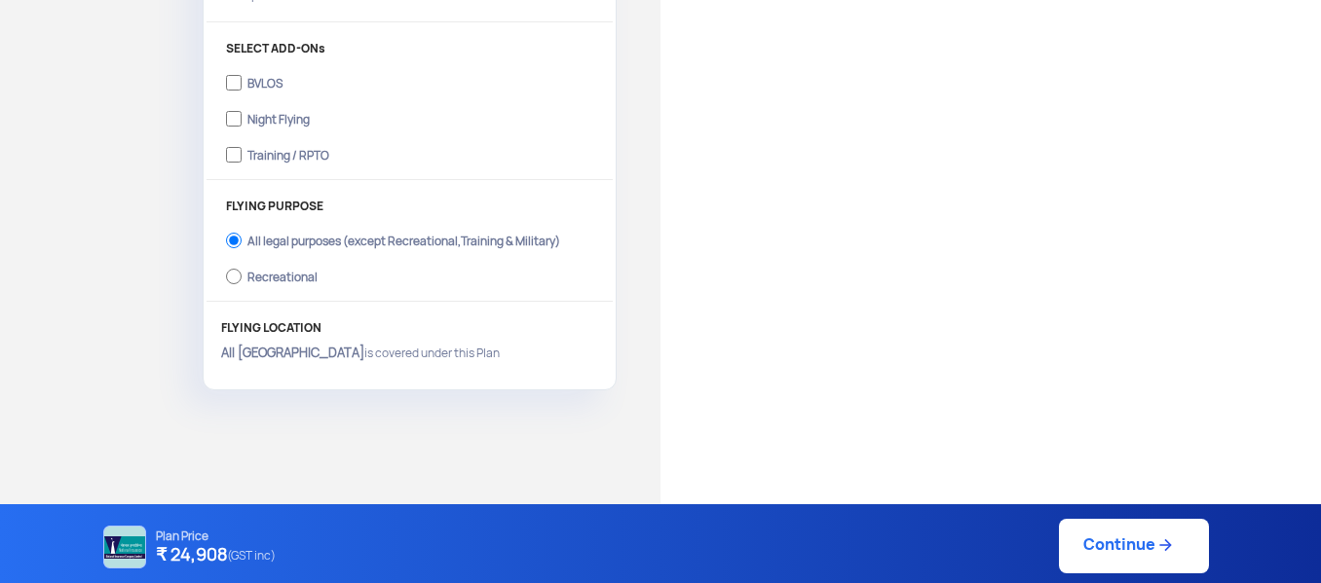
scroll to position [711, 0]
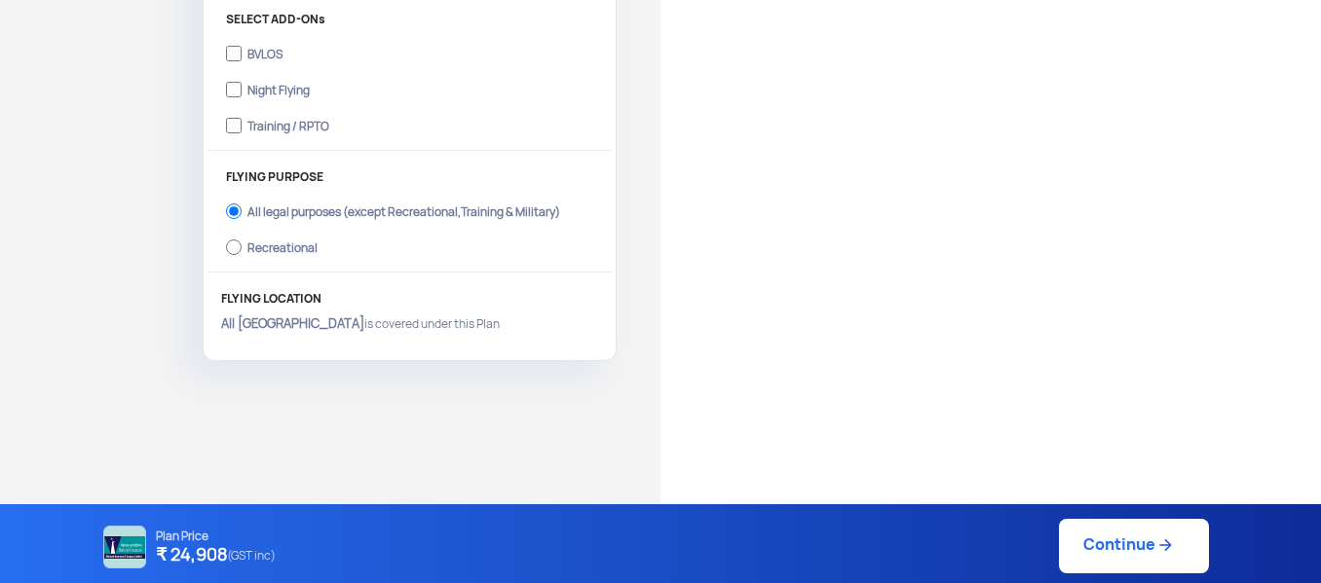
click at [1135, 553] on link "Continue" at bounding box center [1134, 546] width 150 height 55
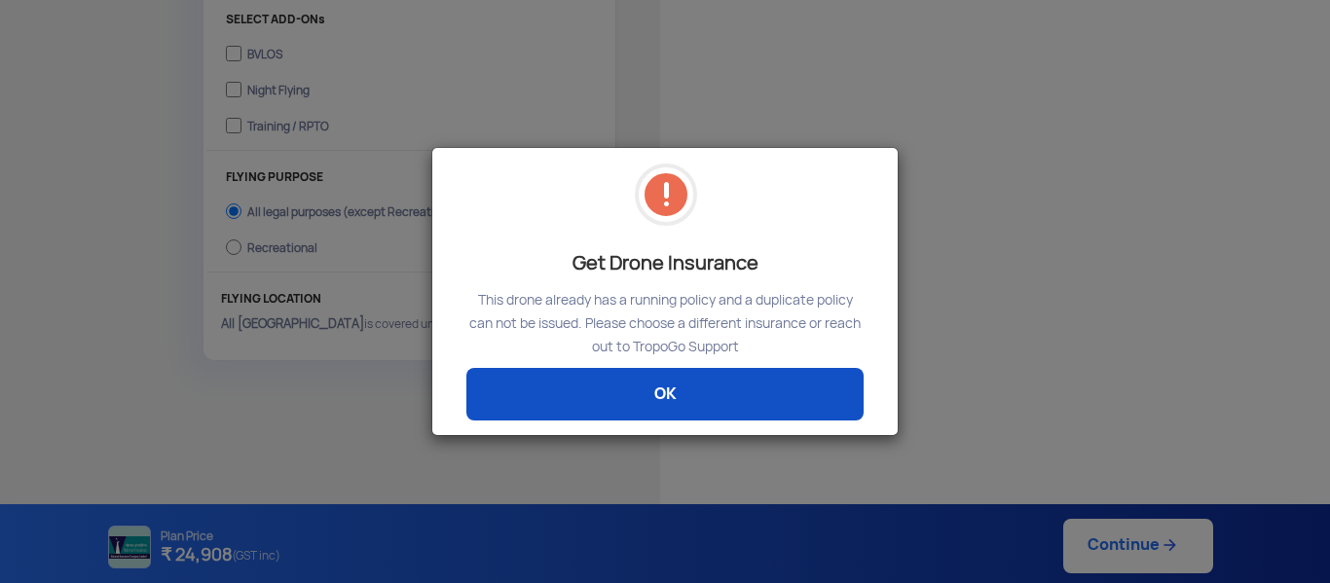
click at [696, 405] on link "OK" at bounding box center [664, 394] width 397 height 53
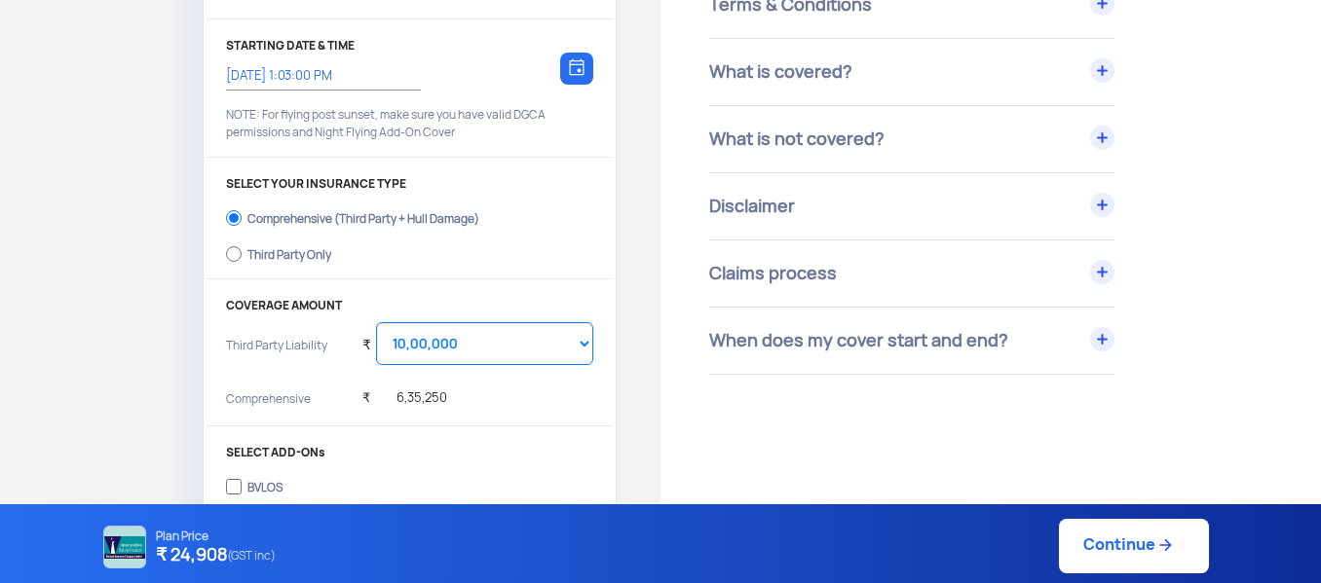
scroll to position [390, 0]
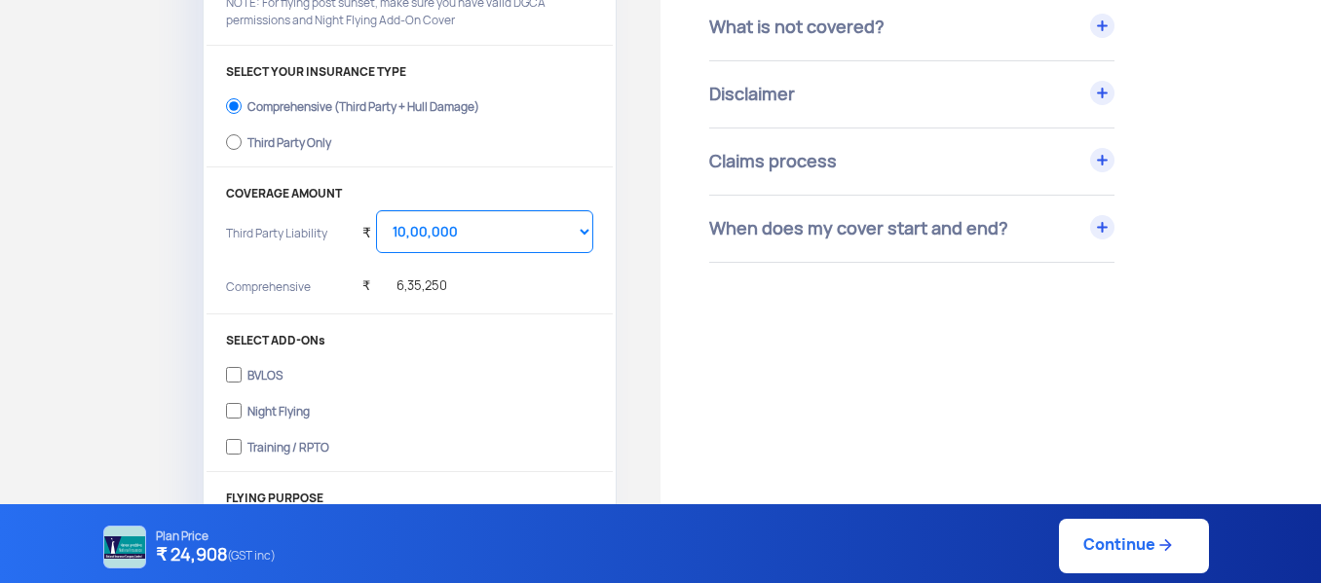
click at [1109, 564] on link "Continue" at bounding box center [1134, 546] width 150 height 55
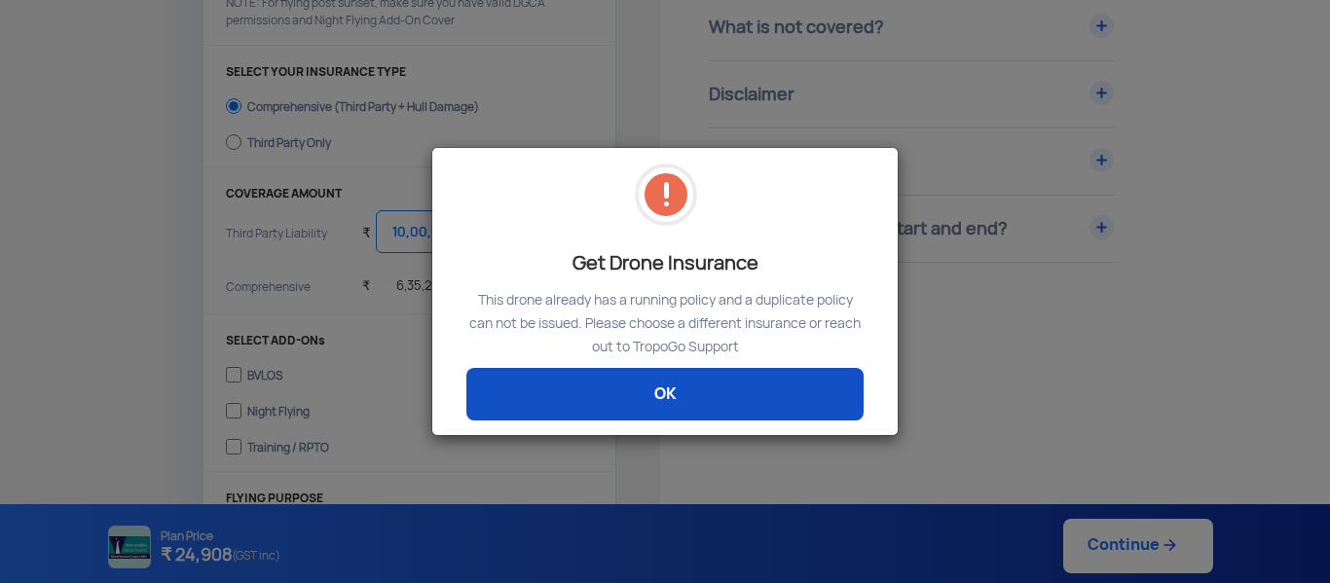
click at [703, 401] on link "OK" at bounding box center [664, 394] width 397 height 53
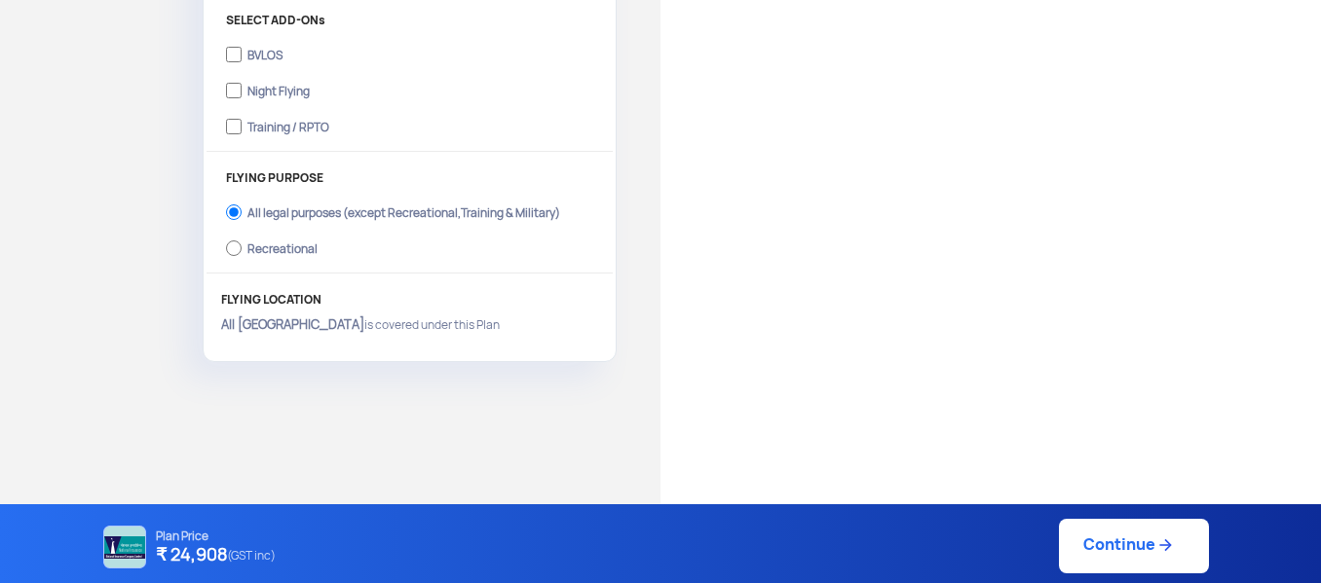
scroll to position [711, 0]
click at [1115, 550] on link "Continue" at bounding box center [1134, 546] width 150 height 55
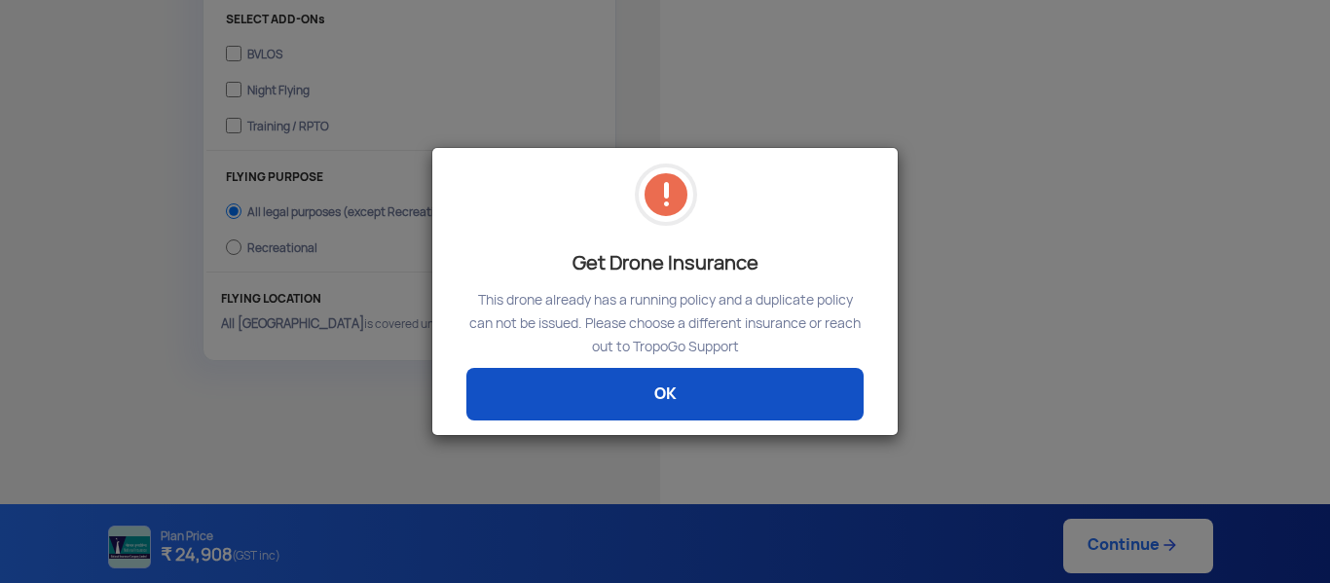
click at [711, 385] on link "OK" at bounding box center [664, 394] width 397 height 53
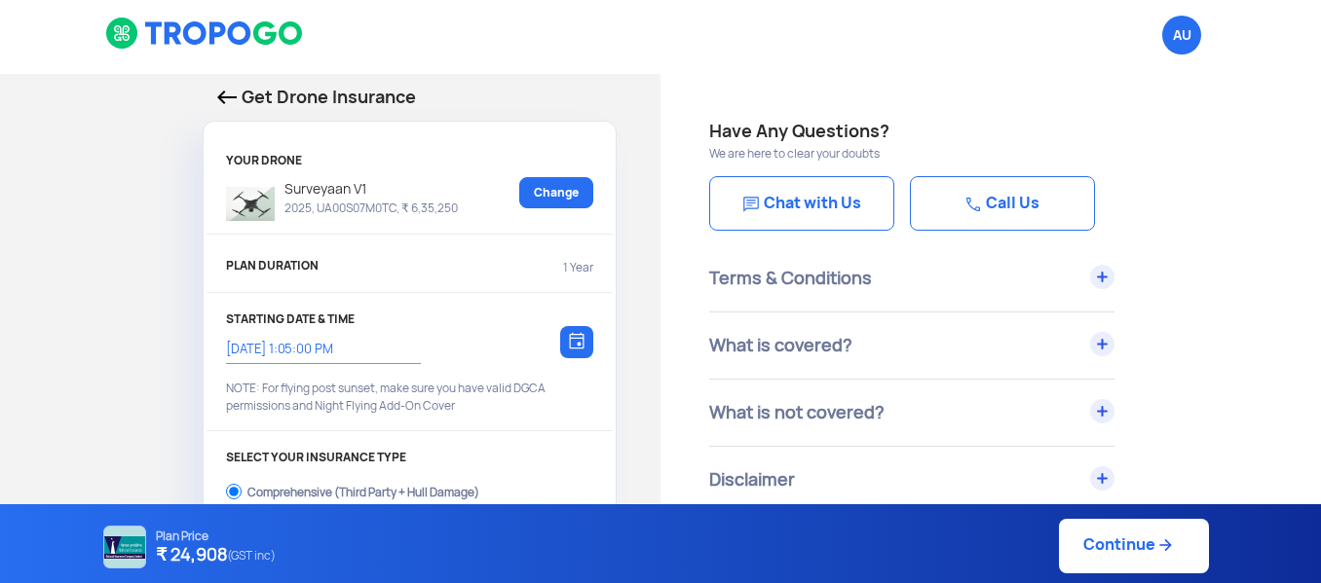
scroll to position [0, 0]
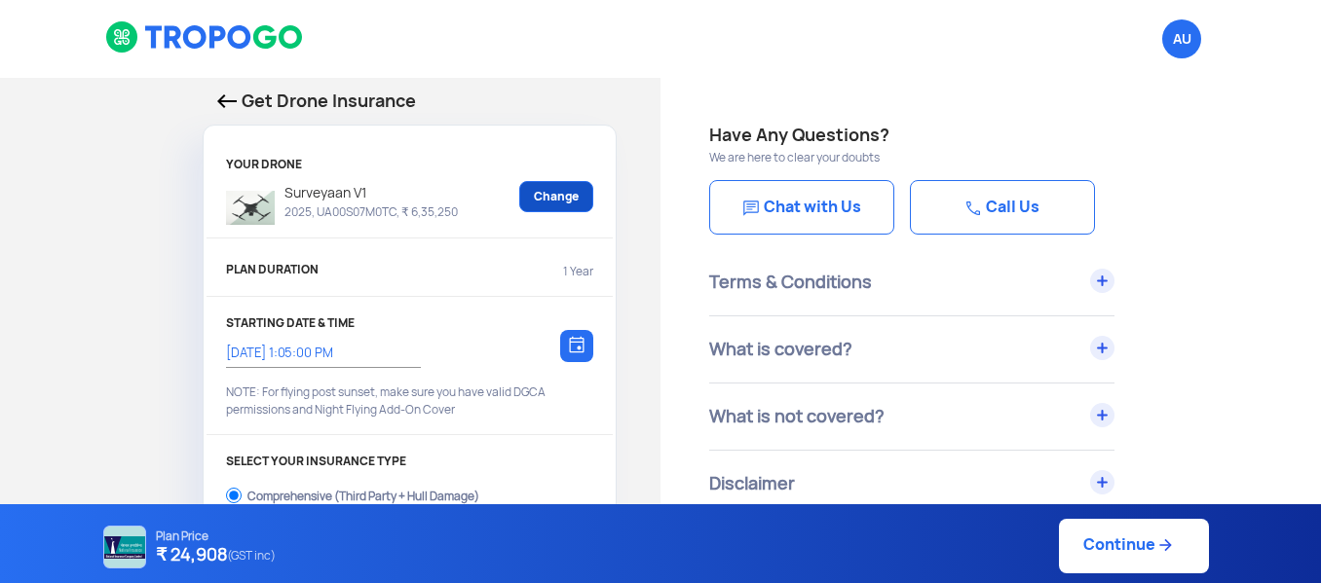
click at [572, 196] on link "Change" at bounding box center [556, 196] width 74 height 31
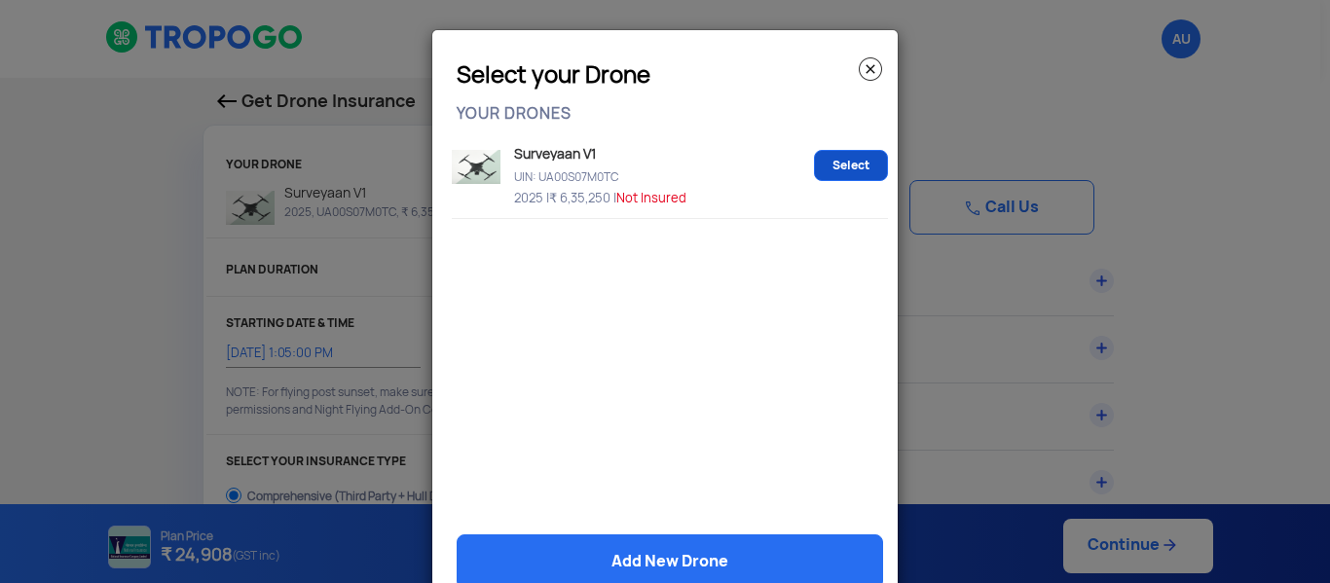
click at [838, 164] on link "Select" at bounding box center [851, 165] width 74 height 31
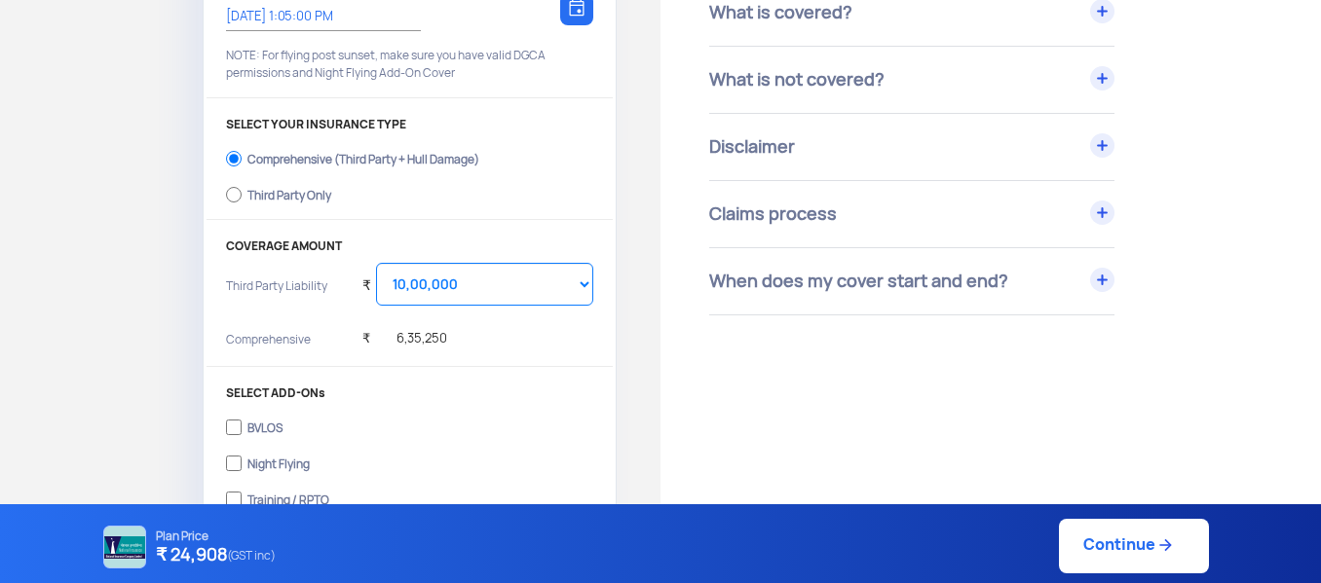
scroll to position [390, 0]
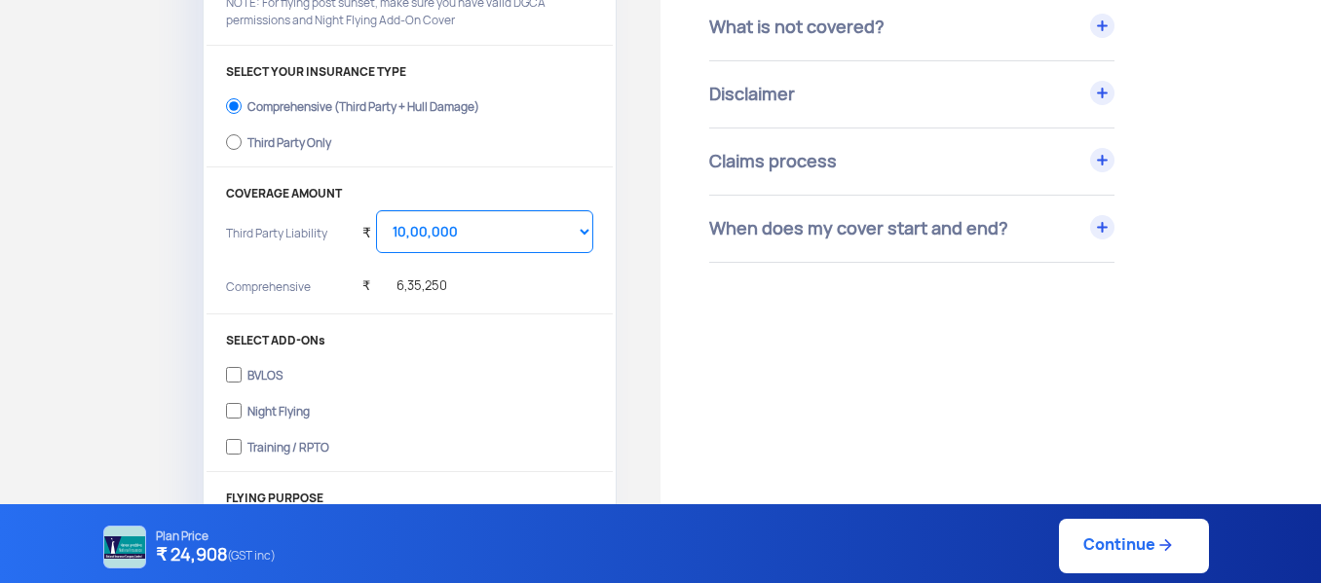
click at [1119, 556] on link "Continue" at bounding box center [1134, 546] width 150 height 55
type input "13/8/2025, 1:06:00 PM"
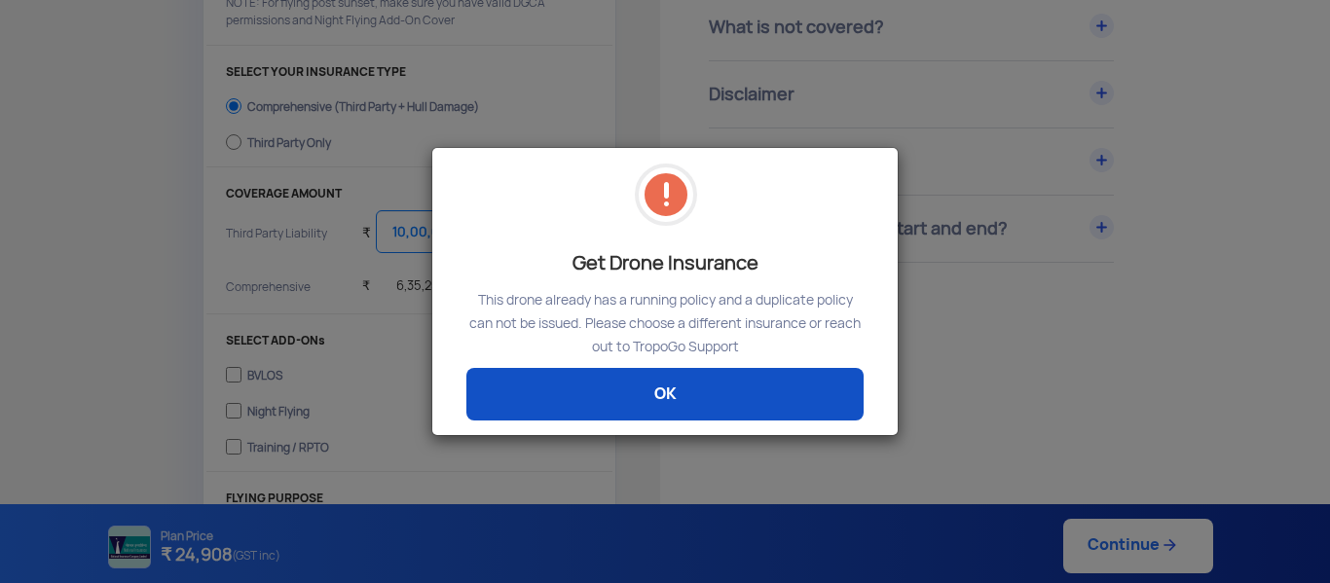
click at [782, 393] on link "OK" at bounding box center [664, 394] width 397 height 53
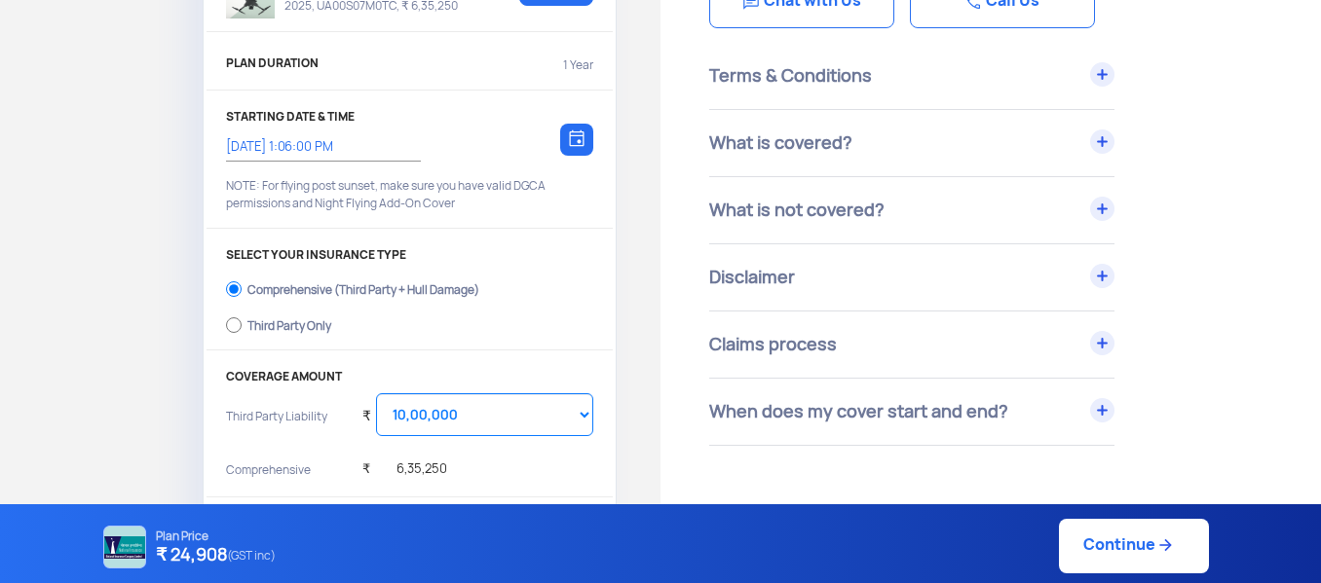
scroll to position [0, 0]
